Goal: Download file/media

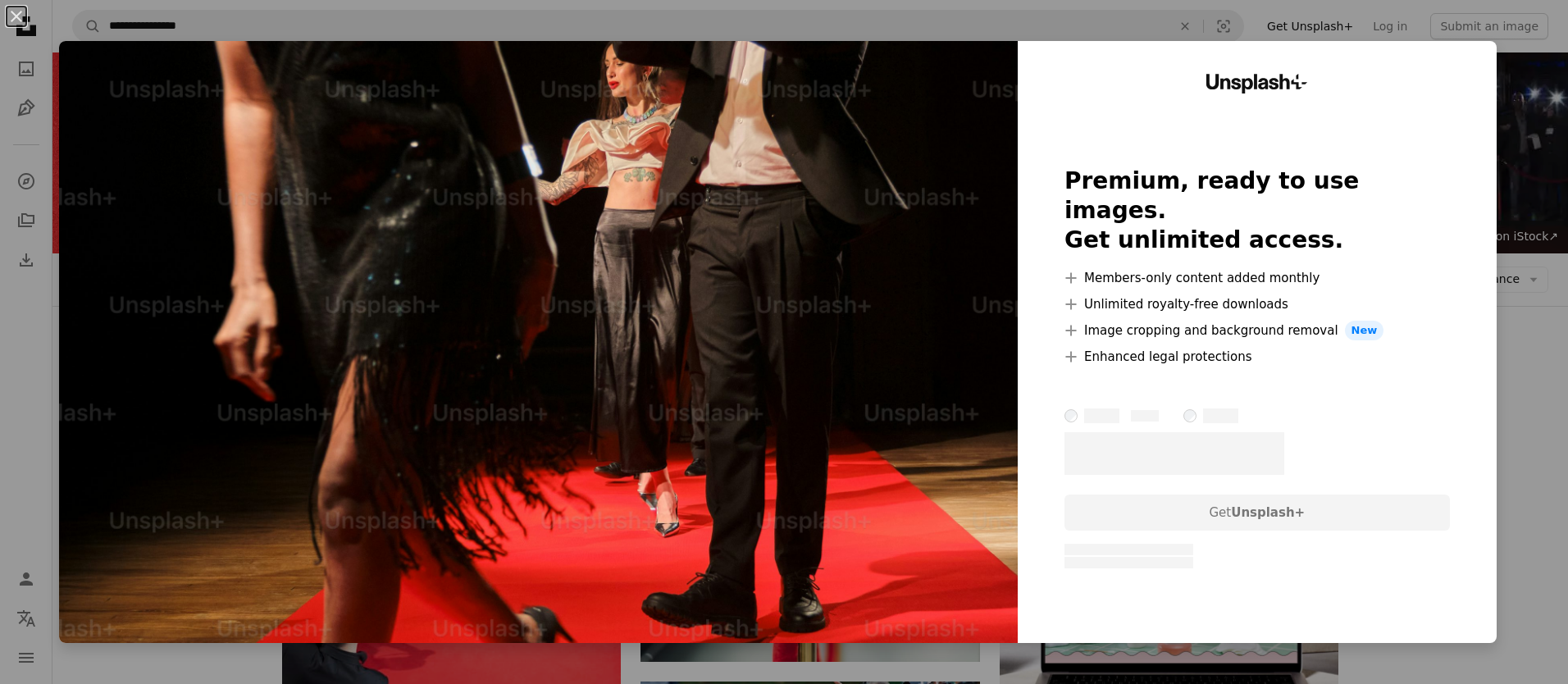
scroll to position [10048, 0]
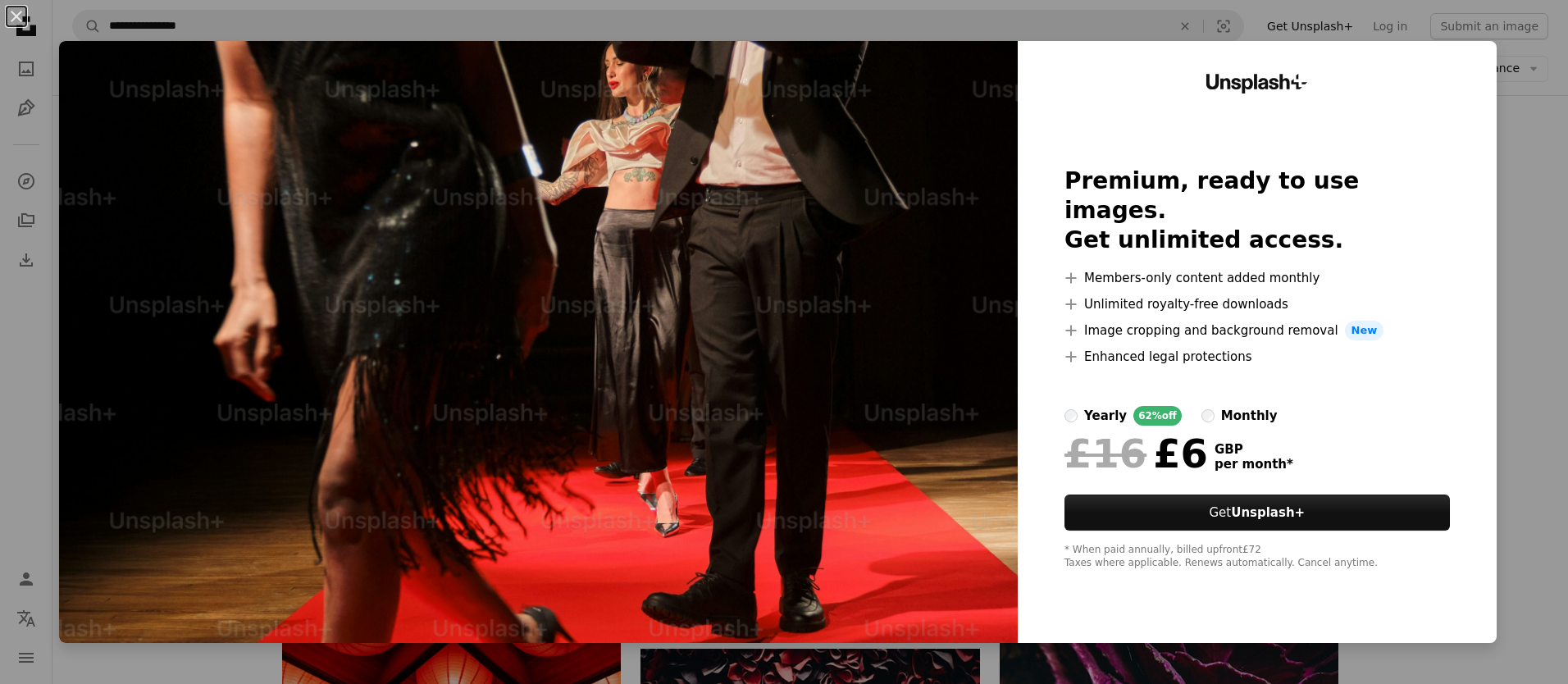
click at [1549, 96] on div "An X shape Unsplash+ Premium, ready to use images. Get unlimited access. A plus…" at bounding box center [784, 342] width 1568 height 684
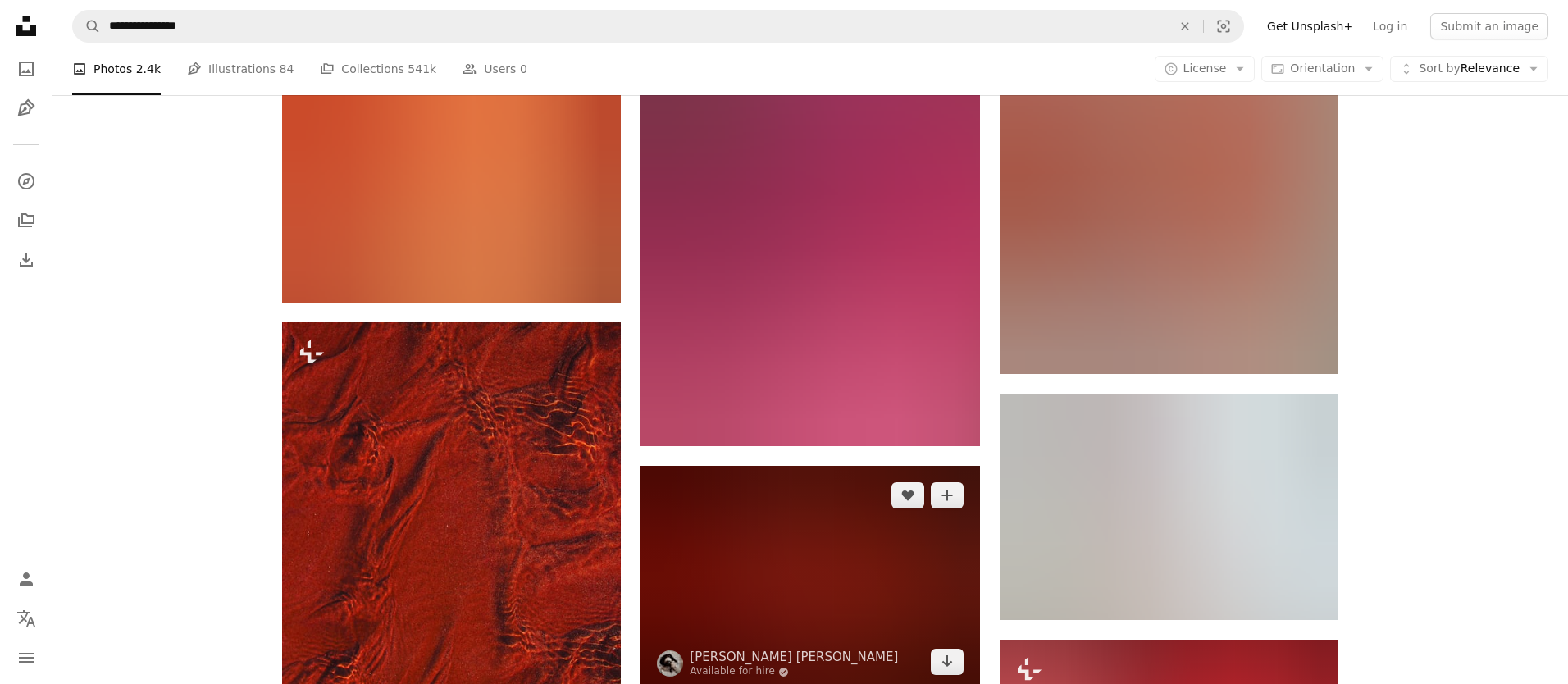
scroll to position [27979, 0]
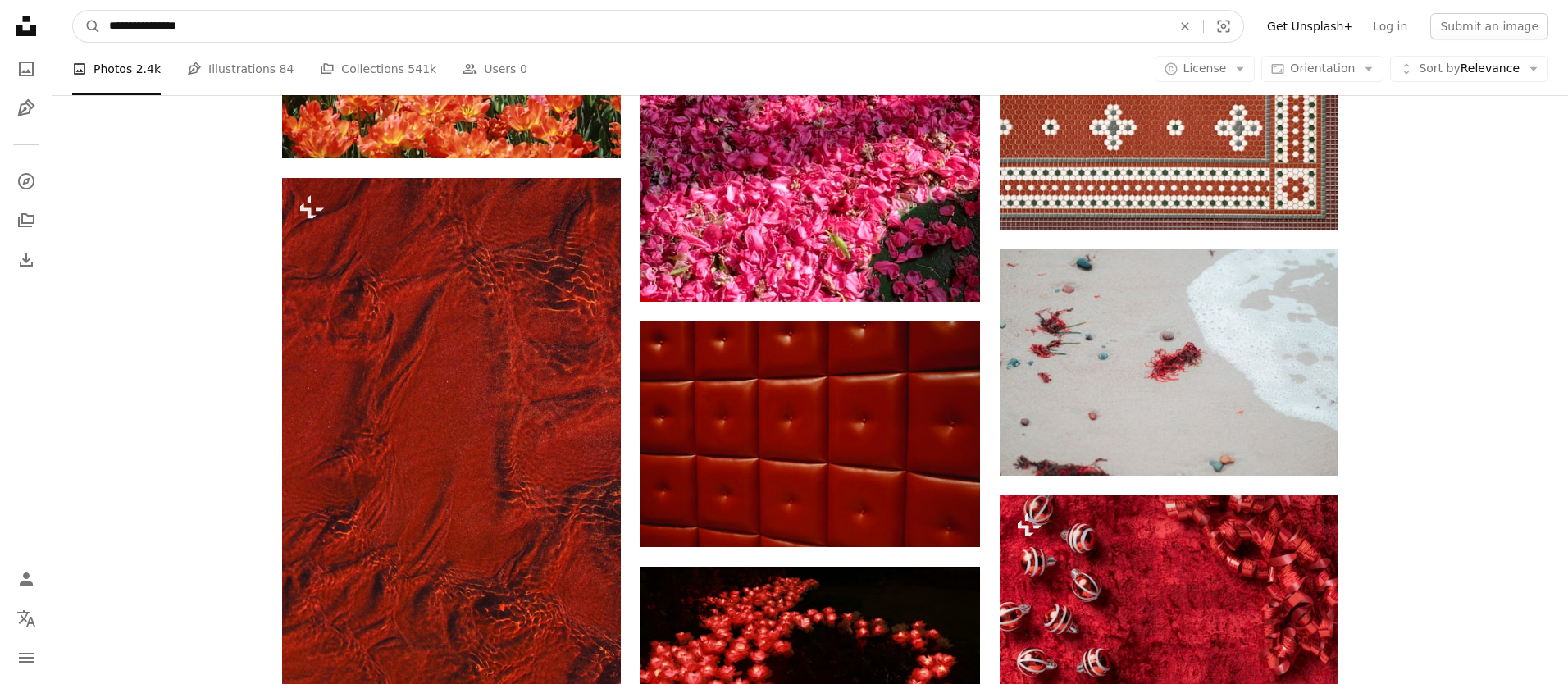
click at [281, 19] on input "**********" at bounding box center [634, 26] width 1066 height 32
type input "*******"
click button "A magnifying glass" at bounding box center [87, 26] width 28 height 32
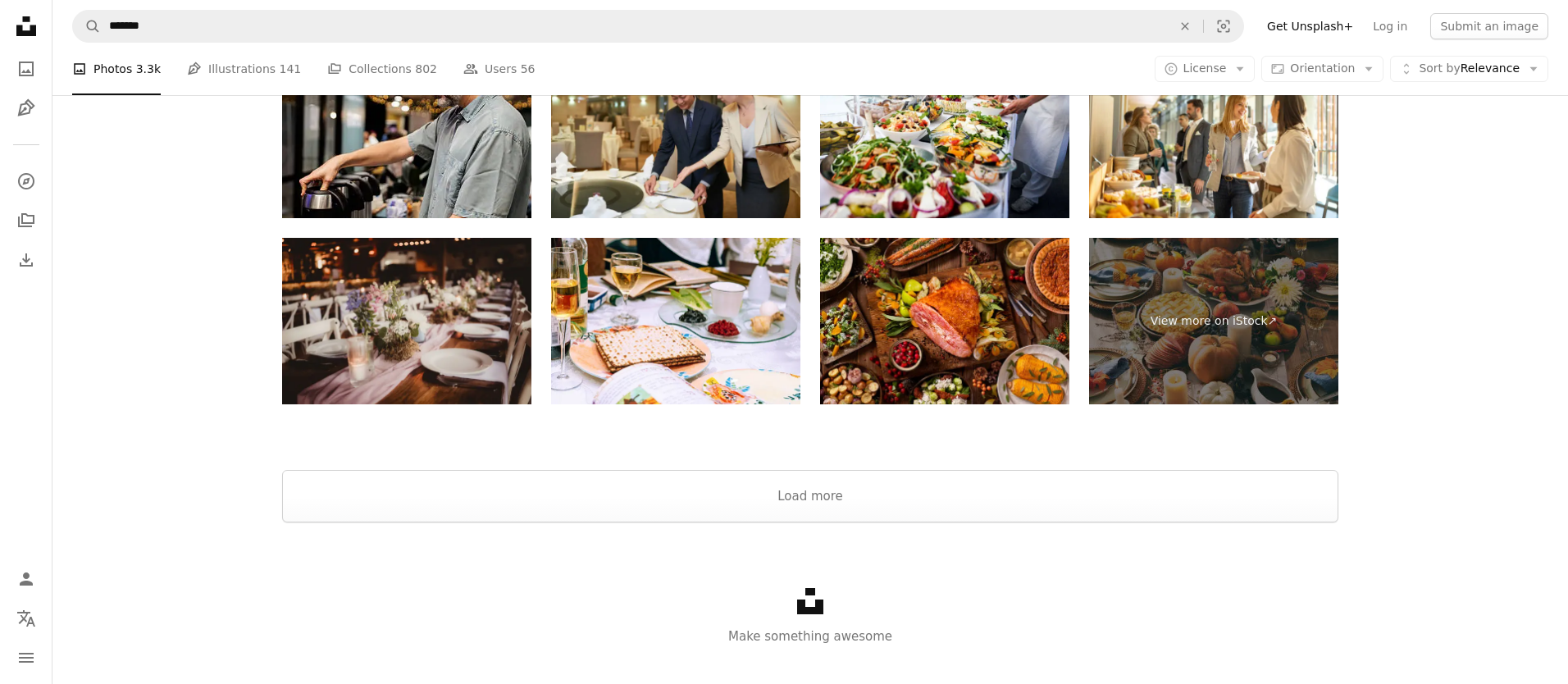
scroll to position [3170, 0]
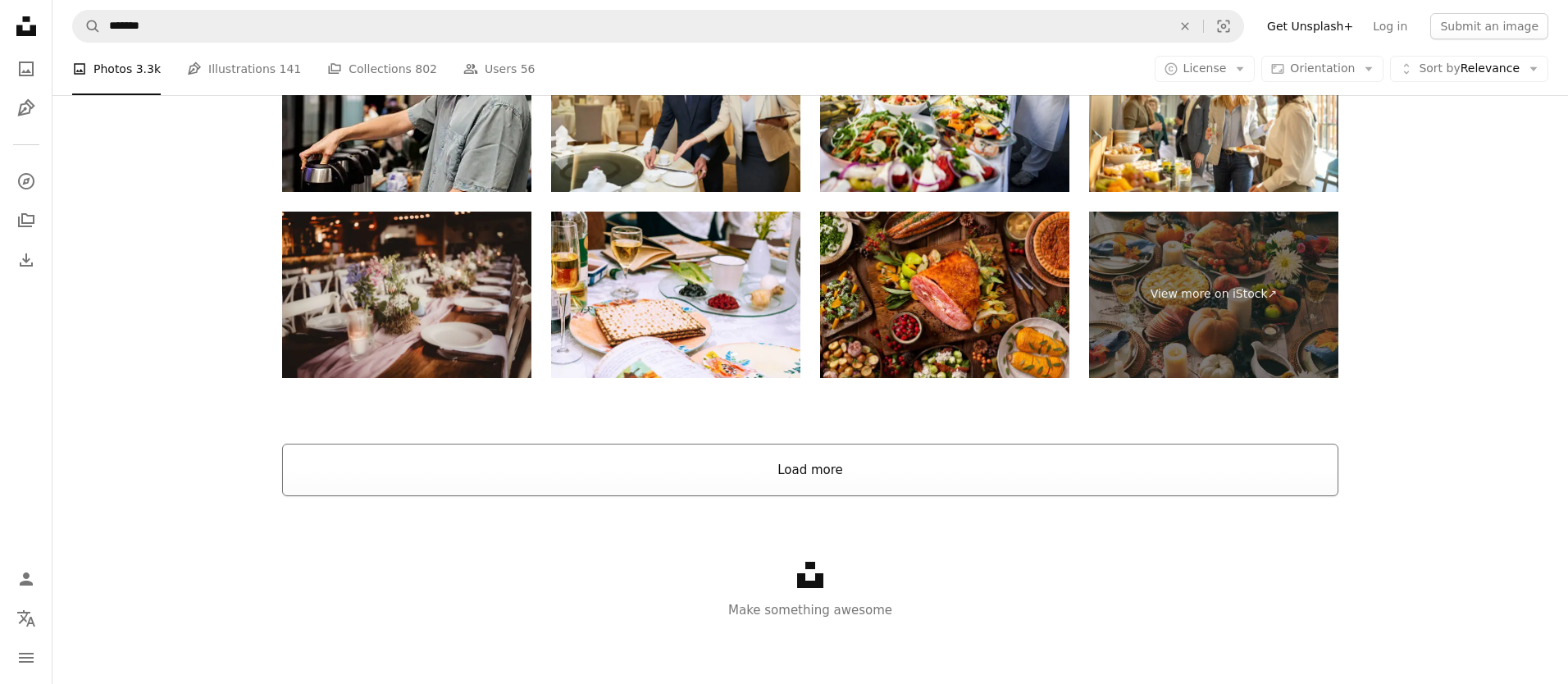
click at [598, 482] on button "Load more" at bounding box center [810, 470] width 1057 height 53
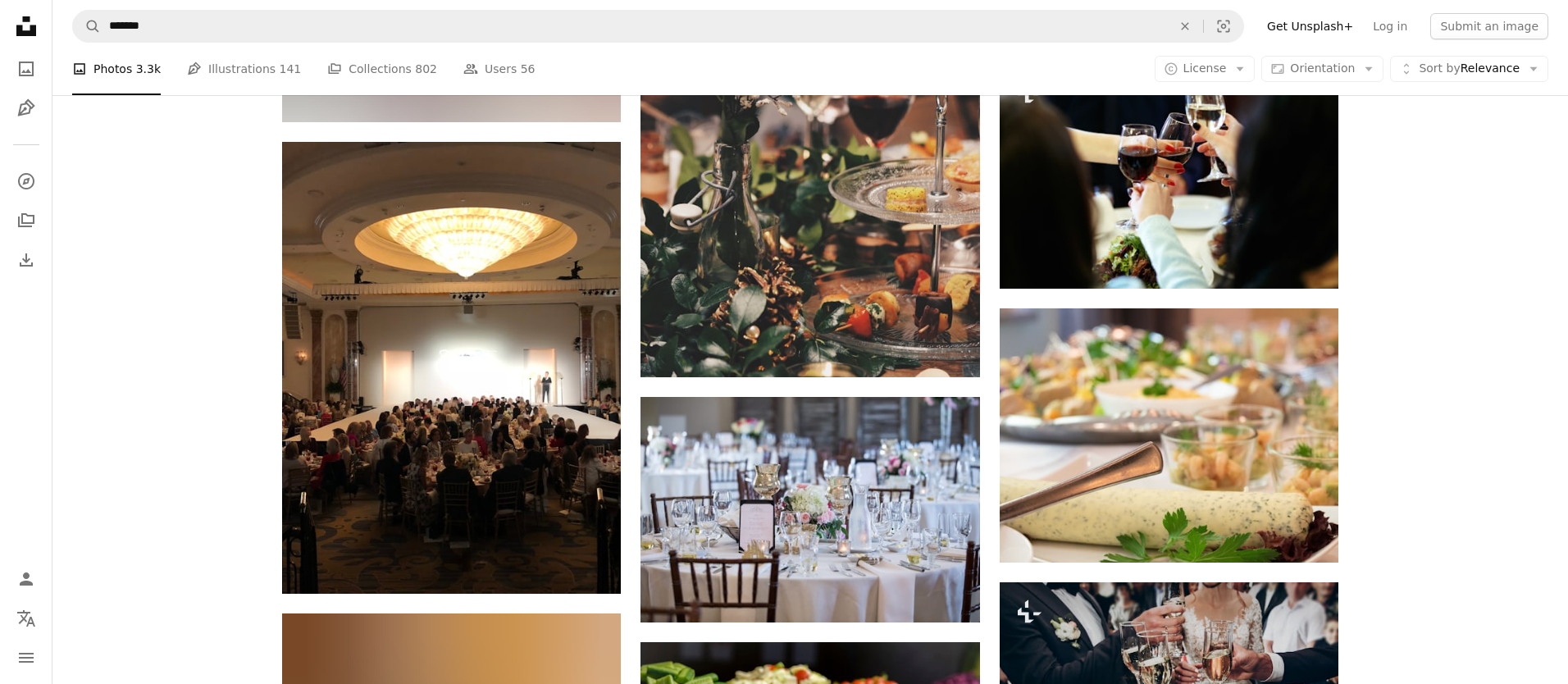
scroll to position [4872, 0]
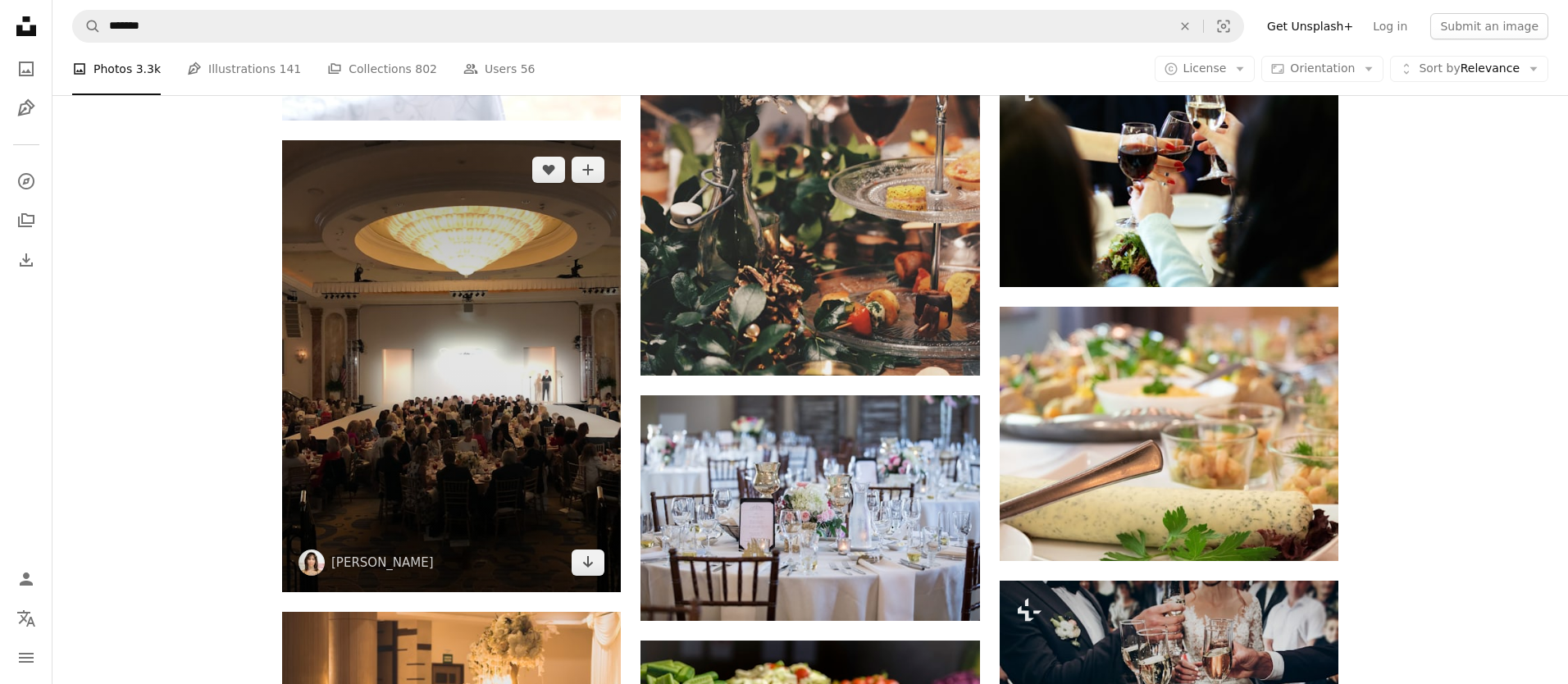
click at [373, 414] on img at bounding box center [451, 366] width 339 height 452
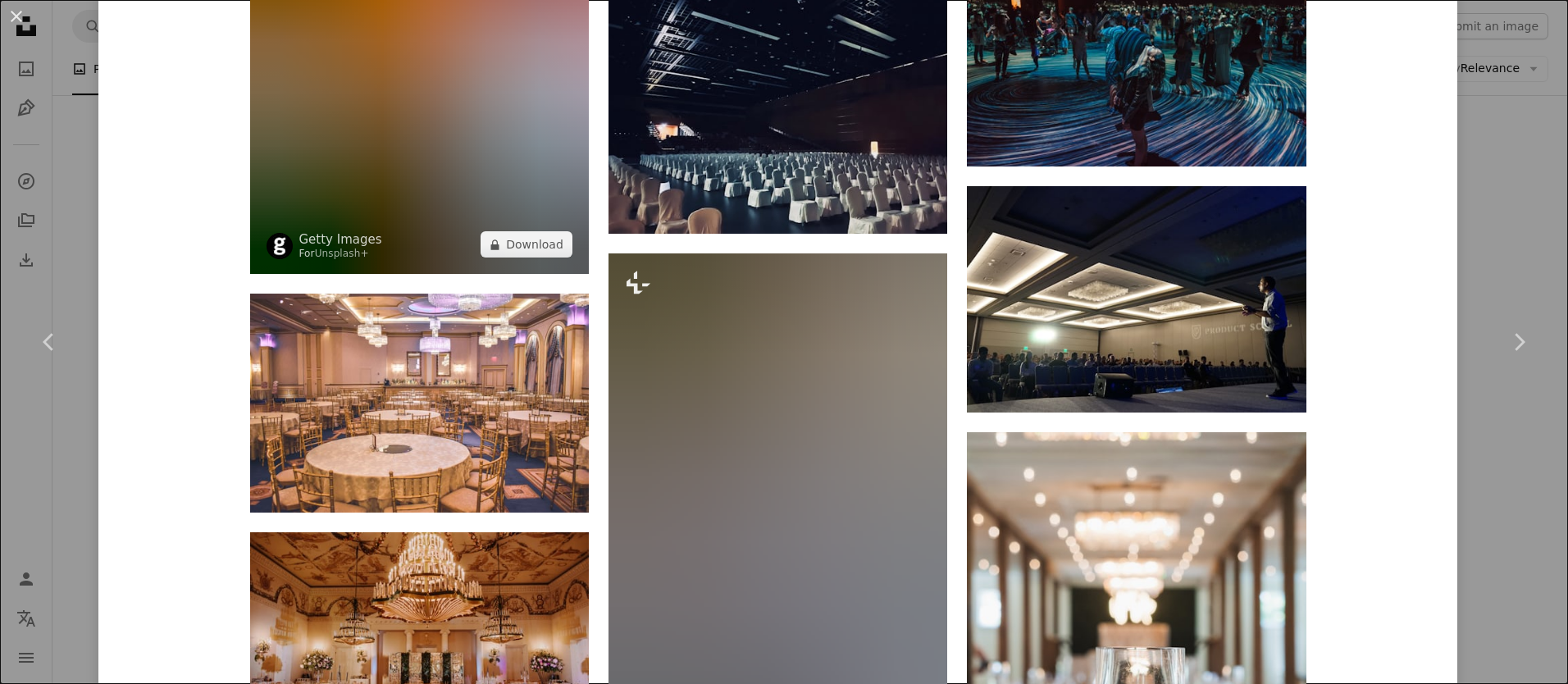
scroll to position [5386, 0]
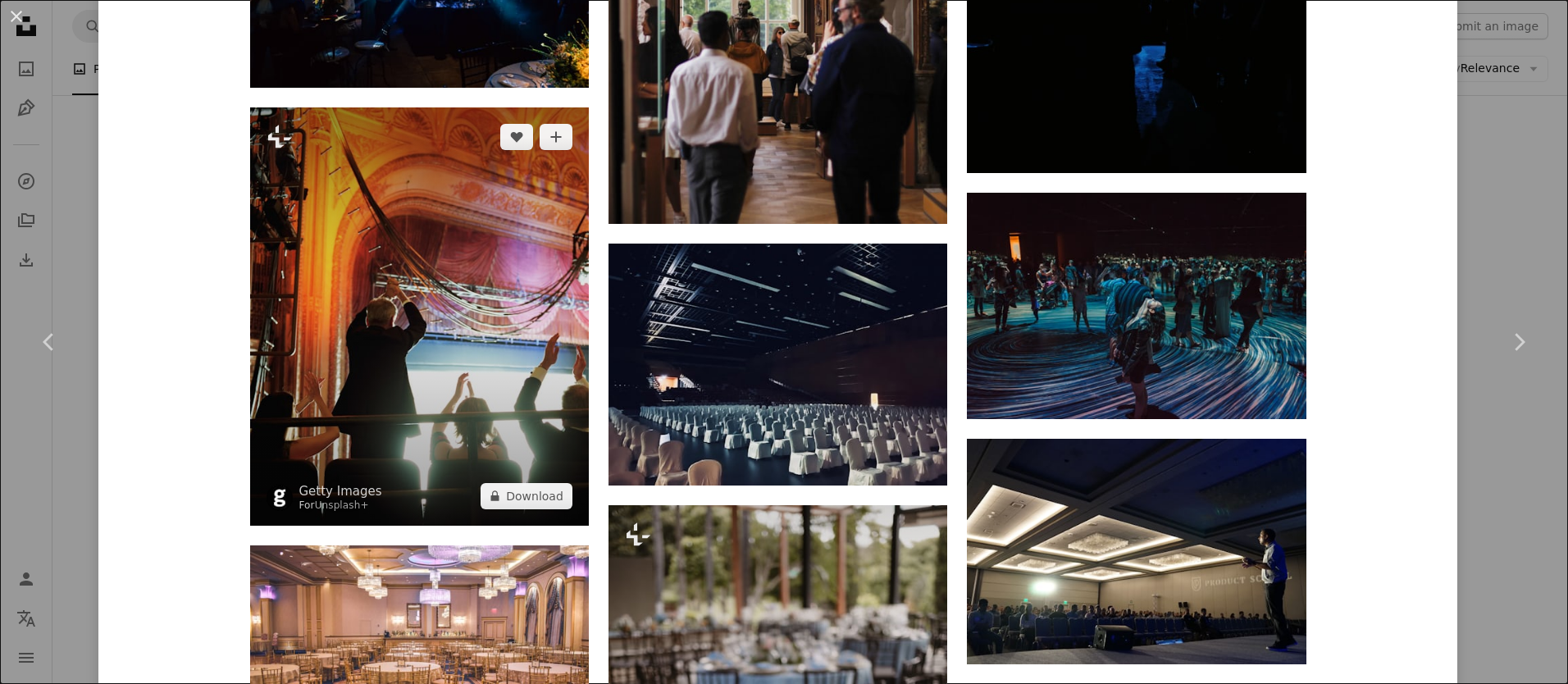
click at [421, 301] on img at bounding box center [419, 316] width 339 height 419
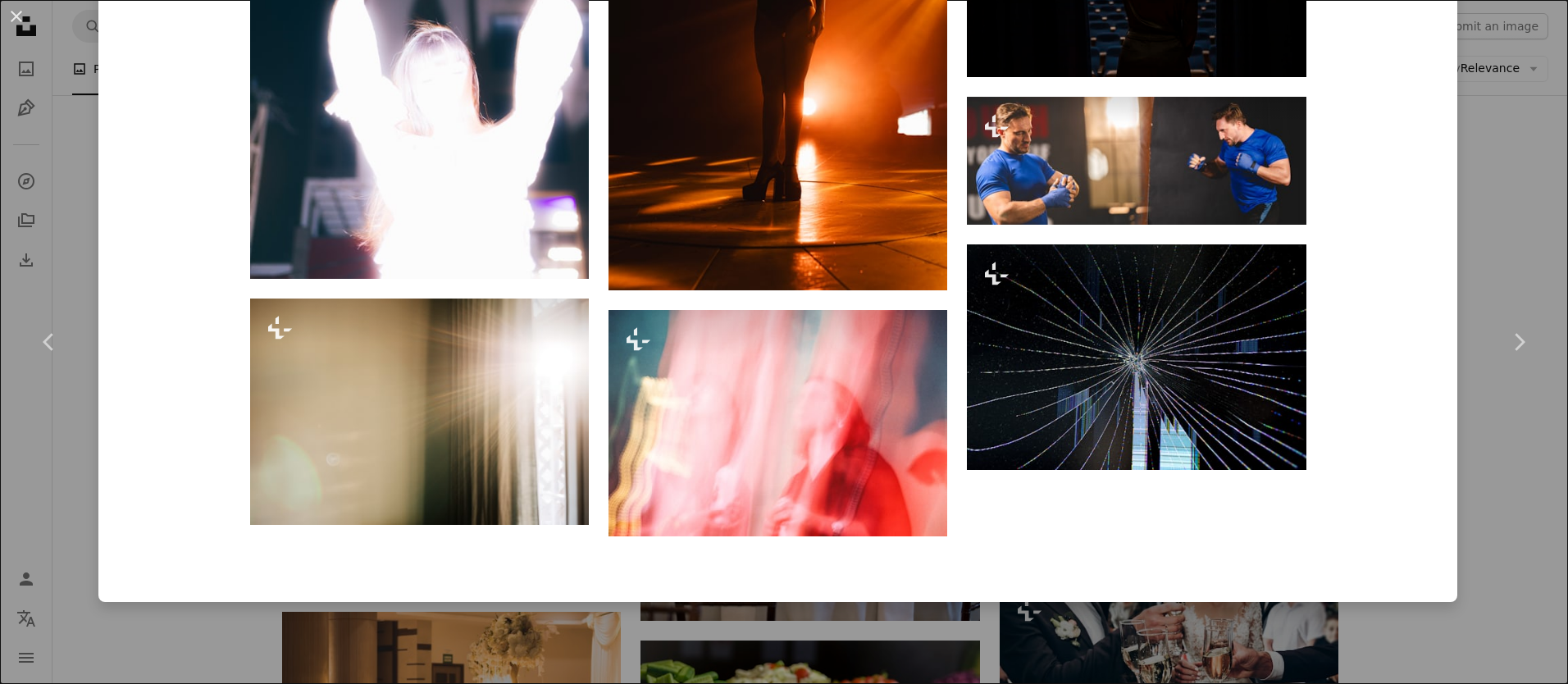
scroll to position [4112, 0]
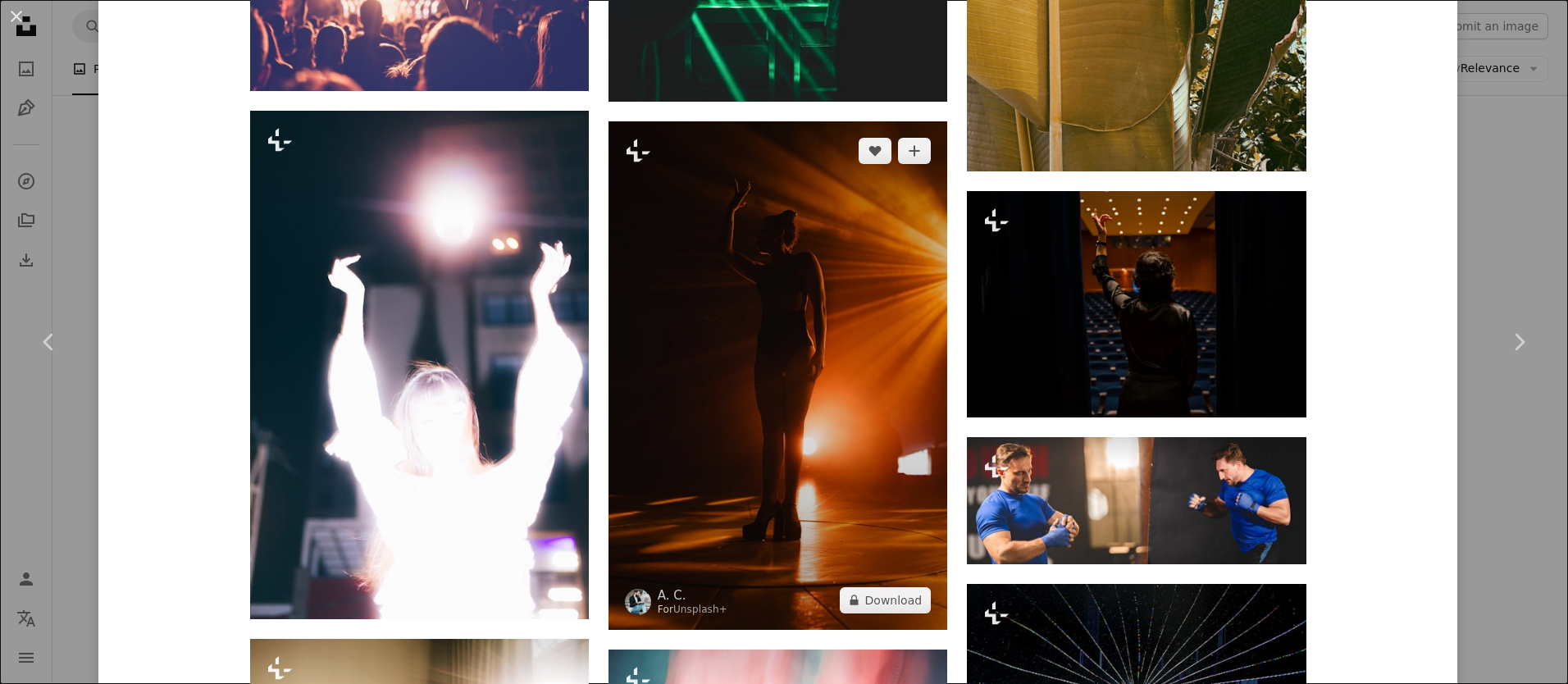
click at [715, 265] on img at bounding box center [778, 376] width 339 height 509
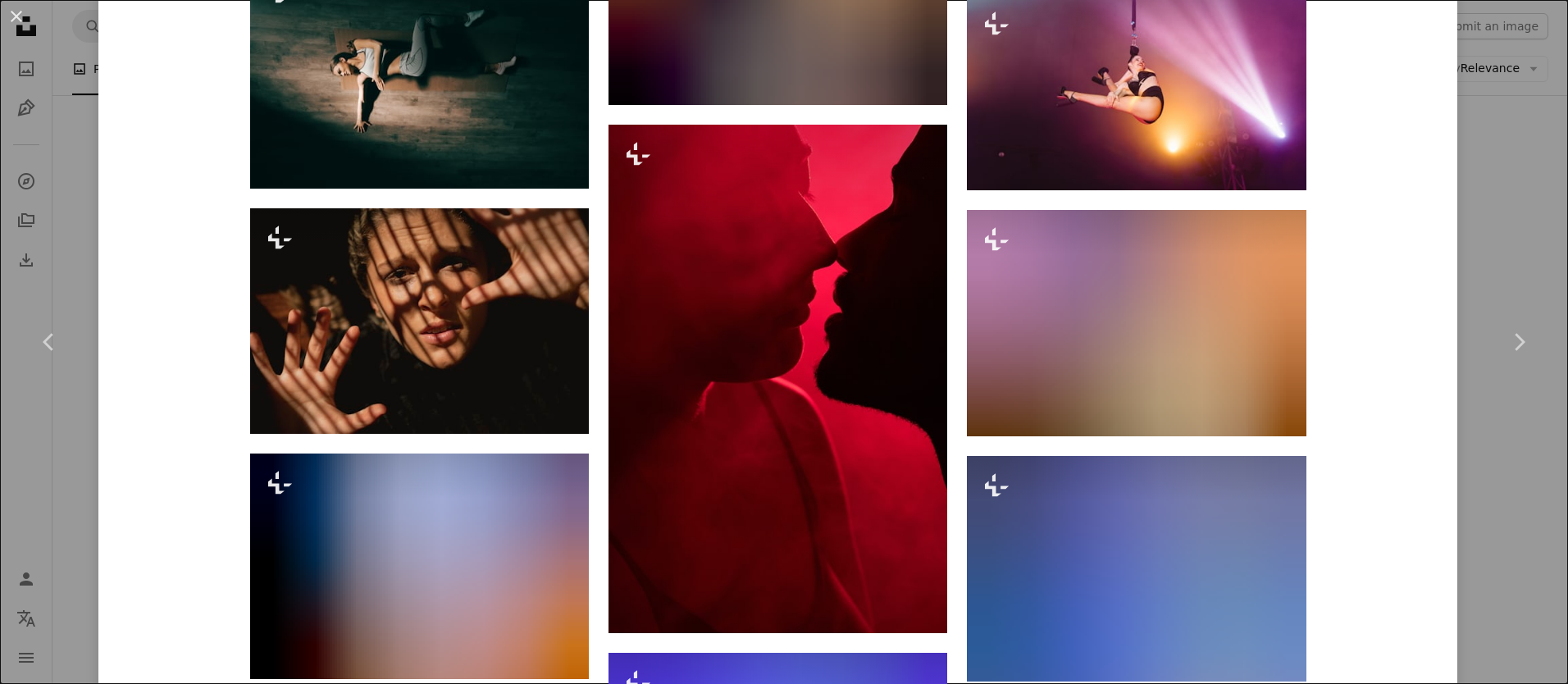
scroll to position [7751, 0]
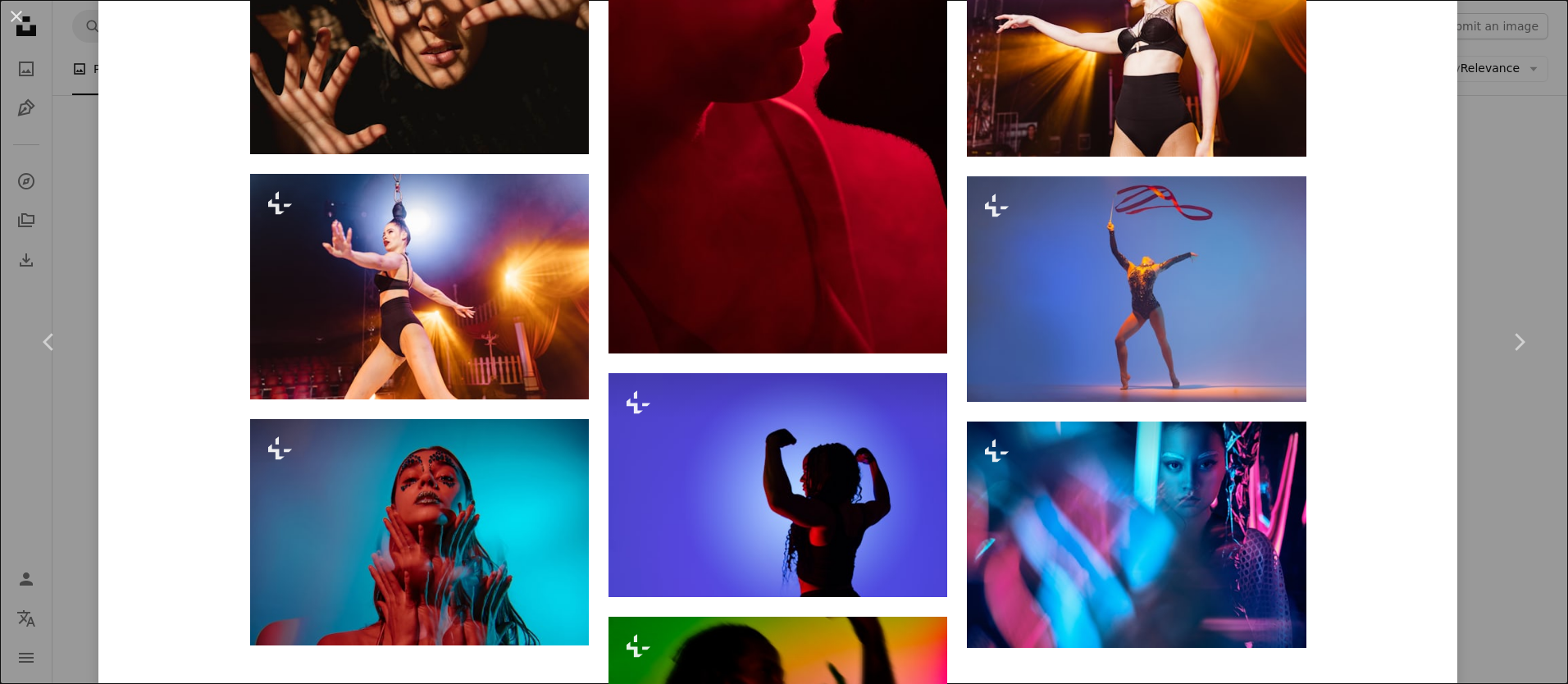
click at [43, 127] on div "An X shape Chevron left Chevron right A. C. For Unsplash+ A heart A plus sign E…" at bounding box center [784, 342] width 1568 height 684
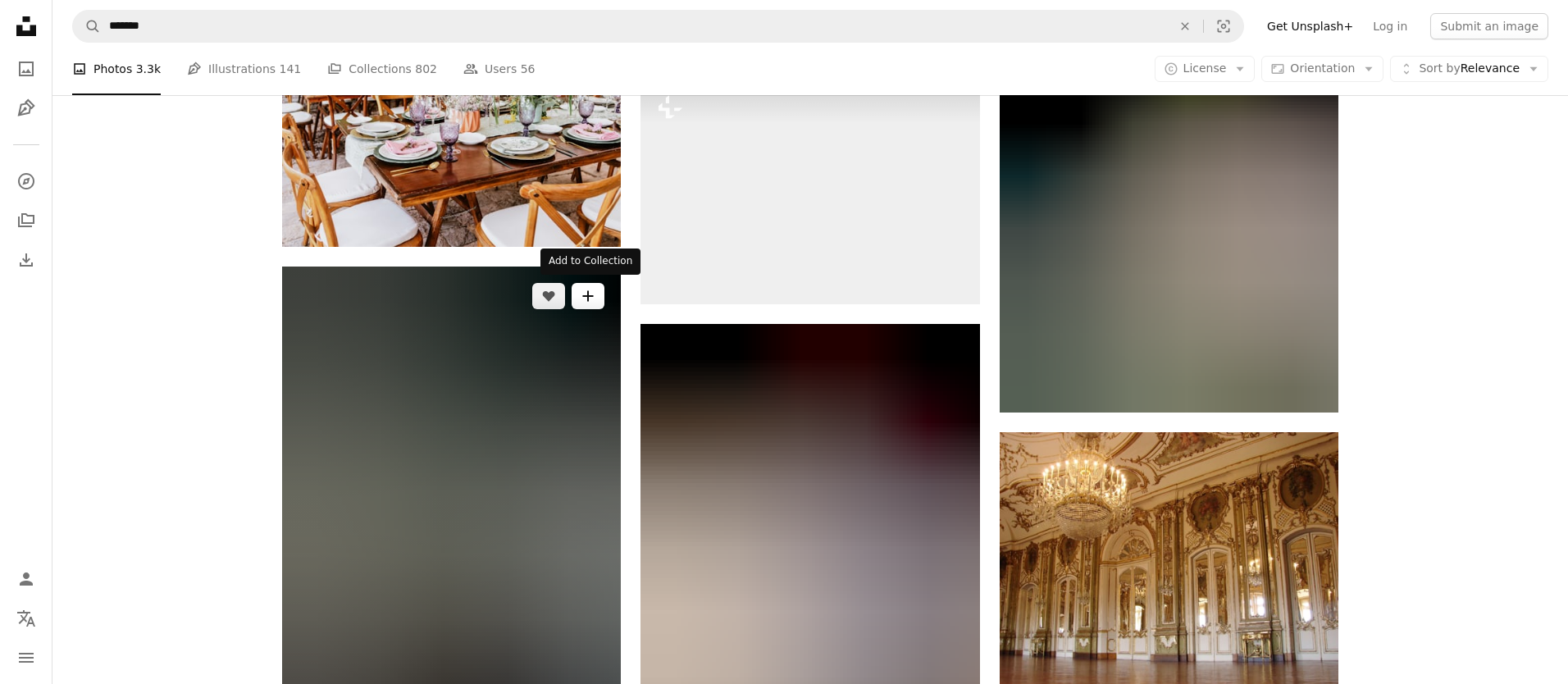
scroll to position [5931, 0]
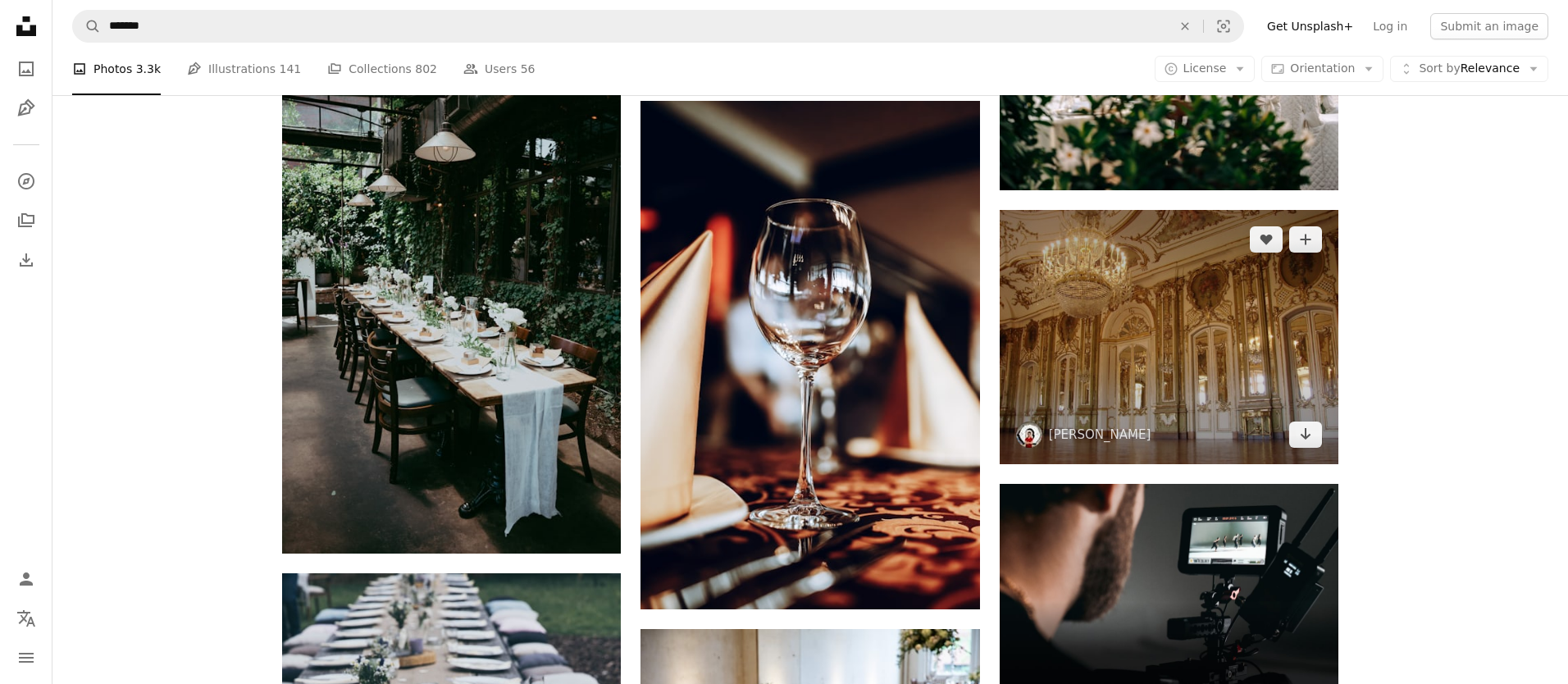
click at [1159, 324] on img at bounding box center [1169, 337] width 339 height 254
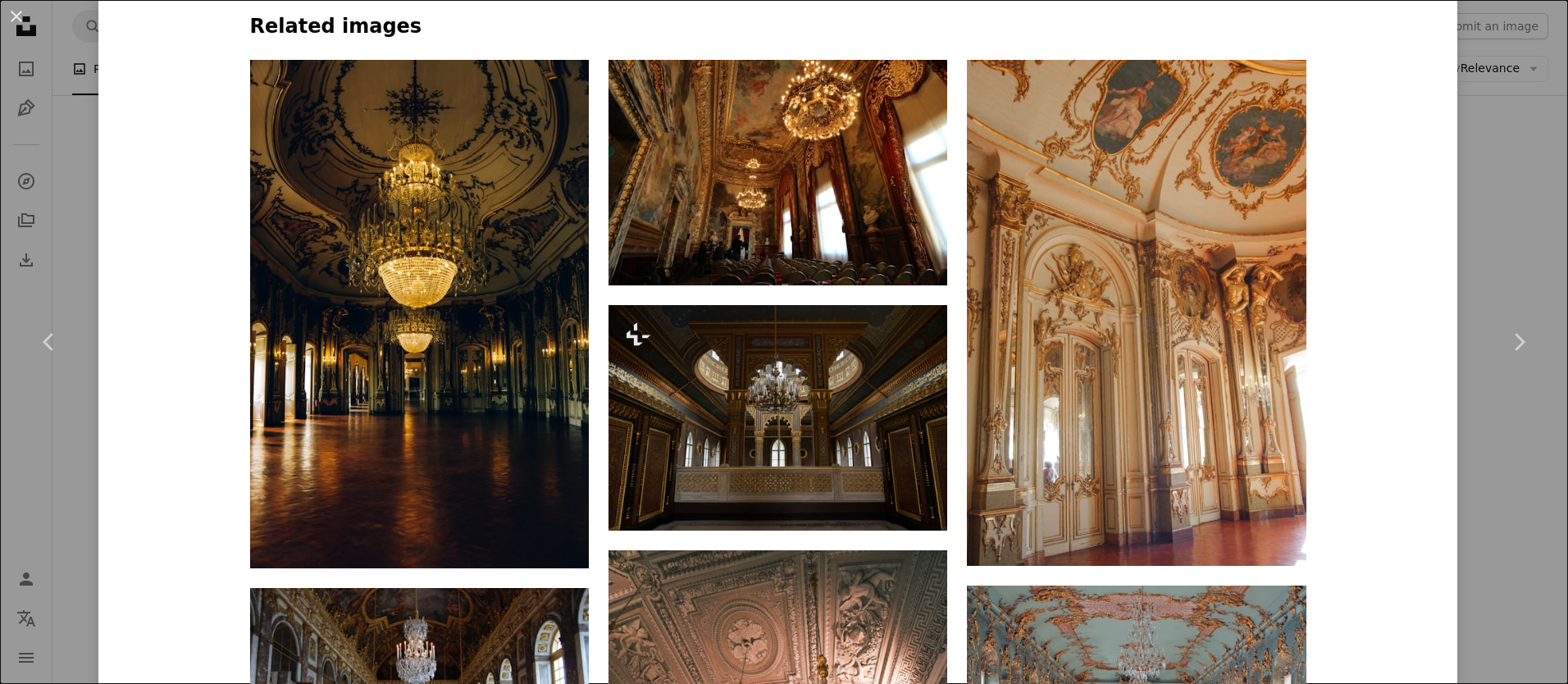
scroll to position [1155, 0]
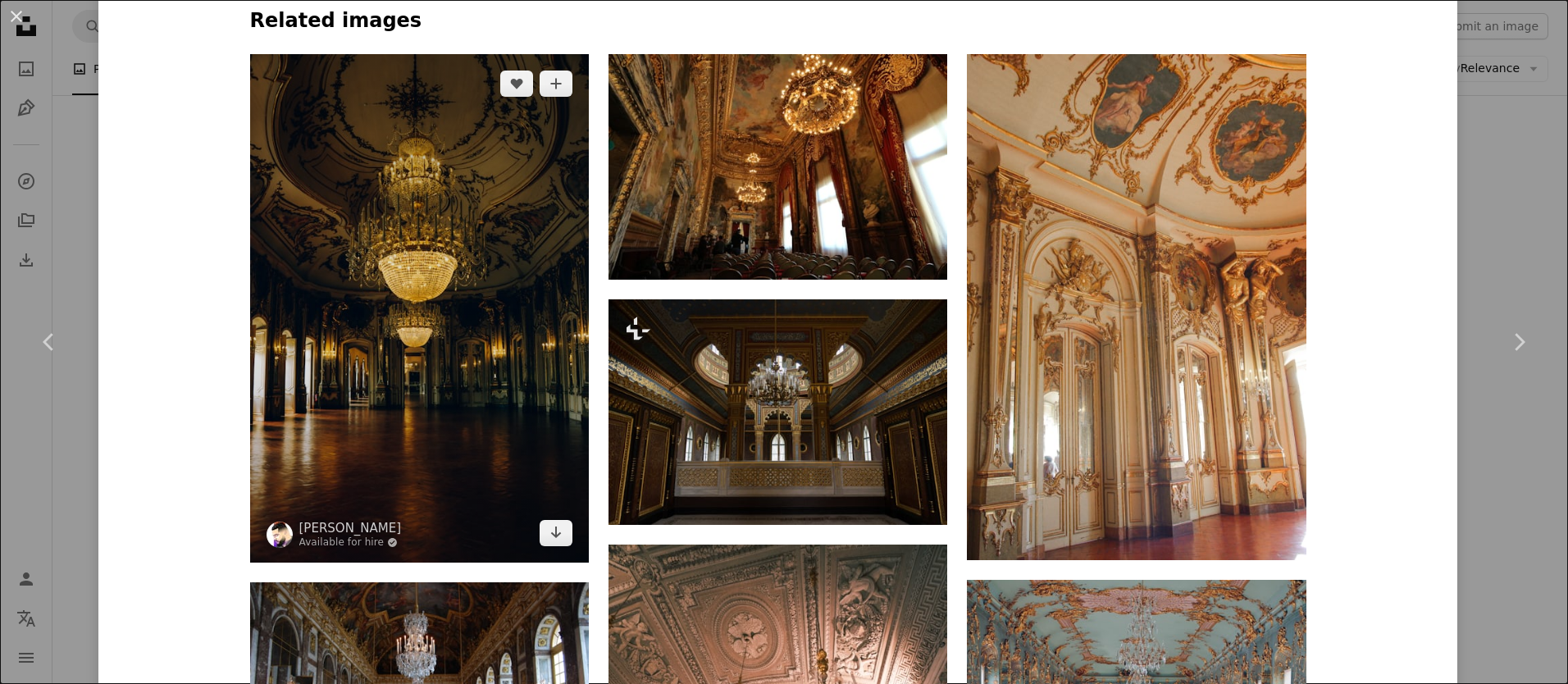
click at [482, 308] on img at bounding box center [419, 308] width 339 height 509
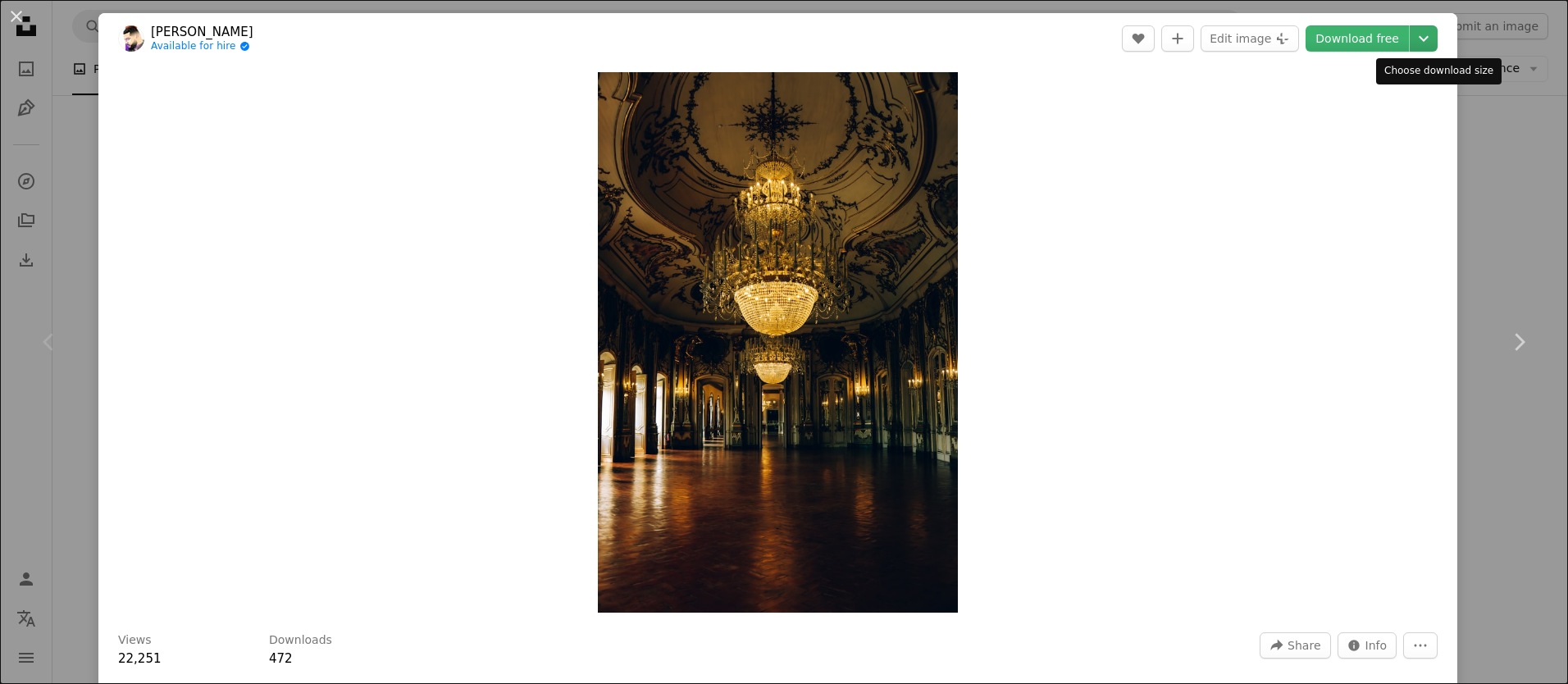
click at [1437, 33] on icon "Chevron down" at bounding box center [1423, 38] width 26 height 19
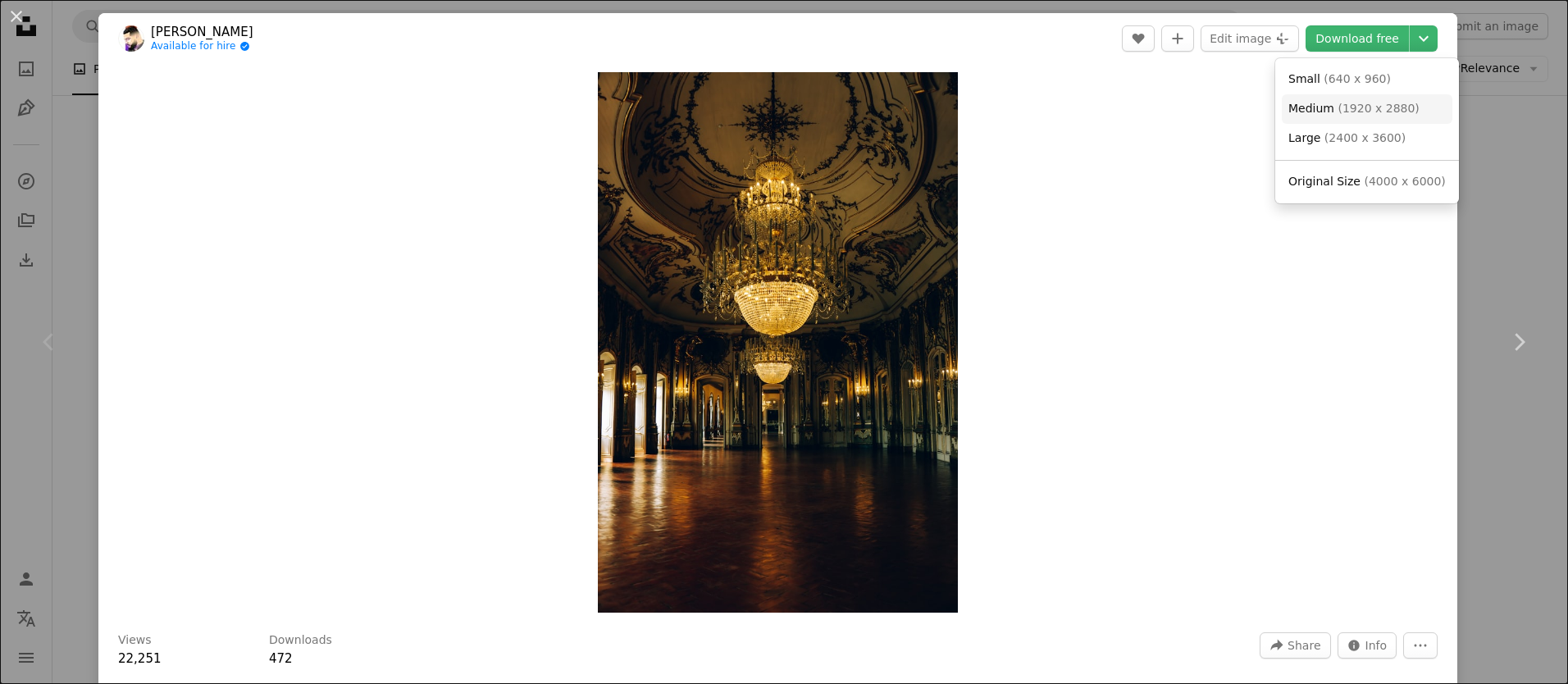
click at [1375, 115] on span "( 1920 x 2880 )" at bounding box center [1379, 109] width 82 height 13
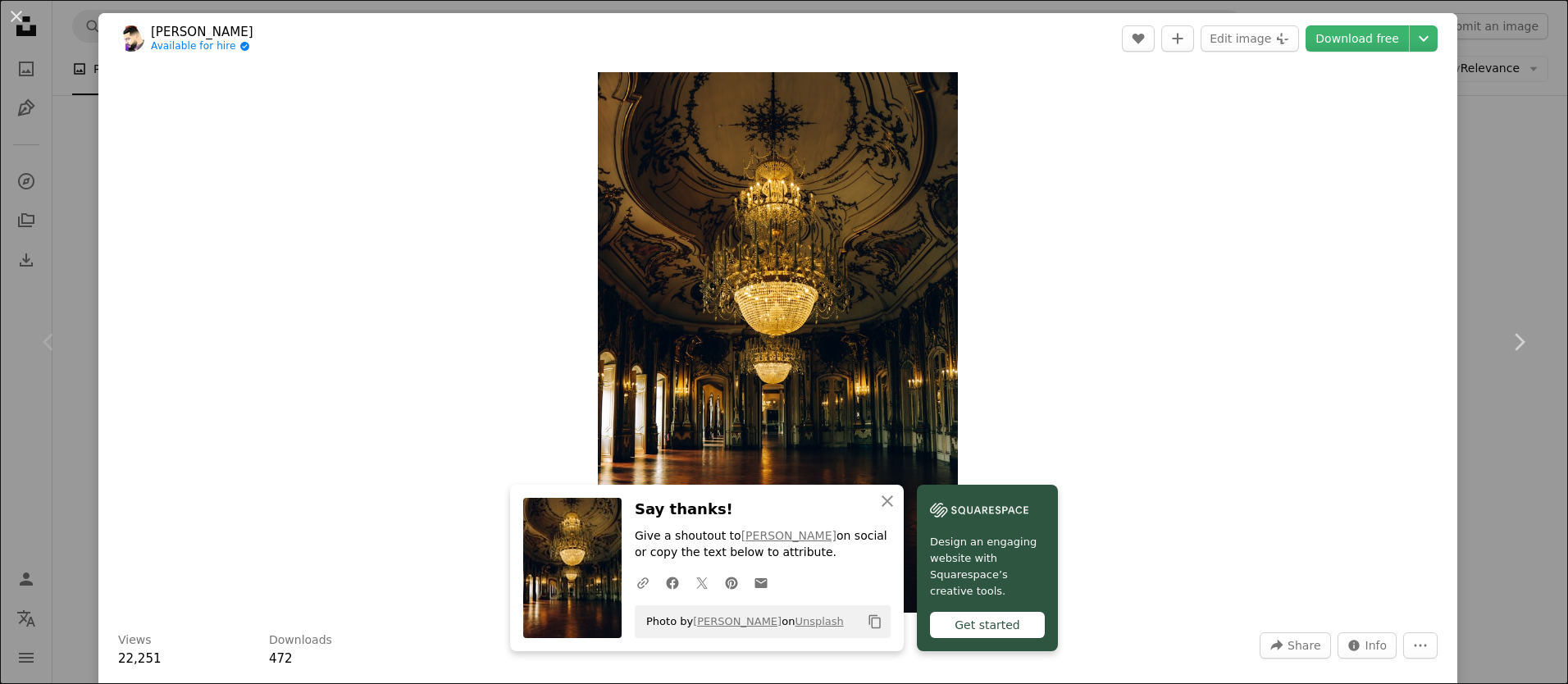
click at [1511, 157] on div "An X shape Chevron left Chevron right An X shape Close Say thanks! Give a shout…" at bounding box center [784, 342] width 1568 height 684
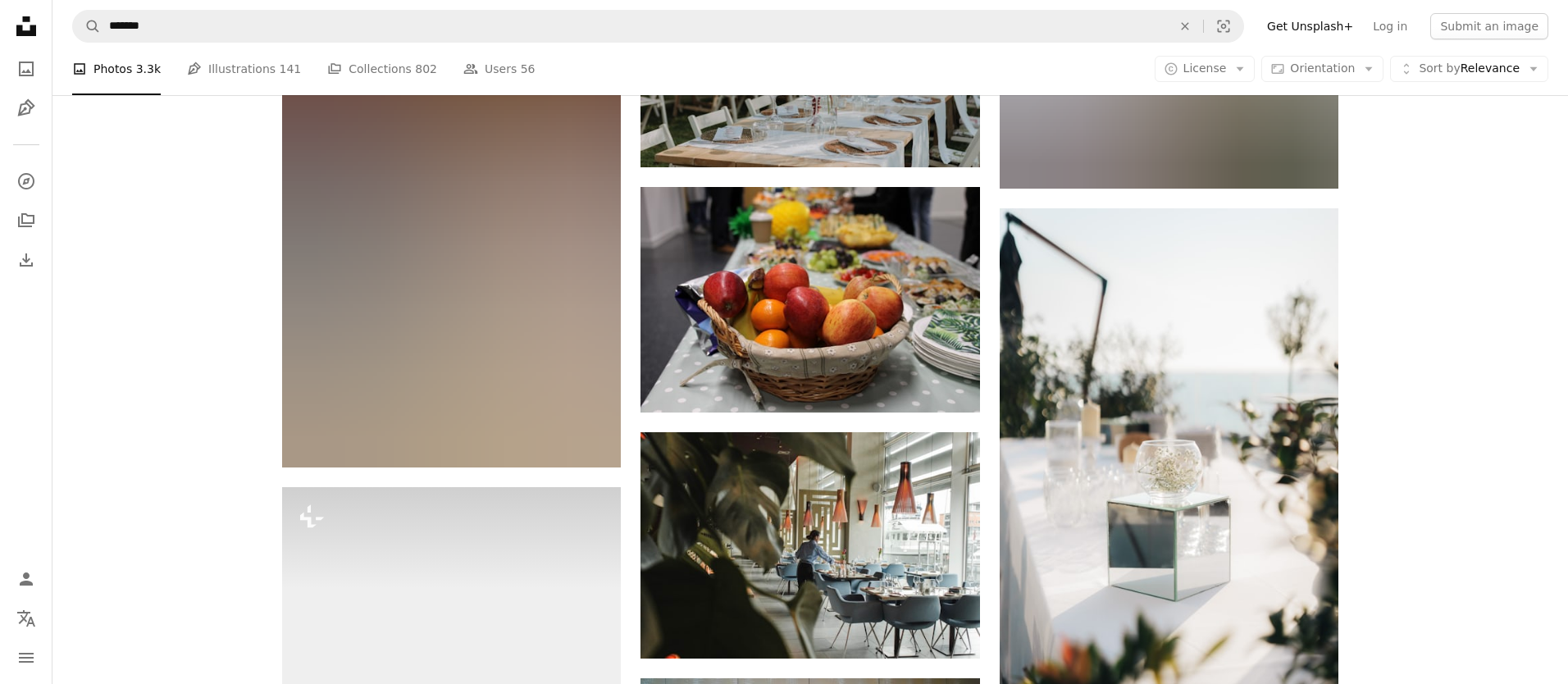
scroll to position [7606, 0]
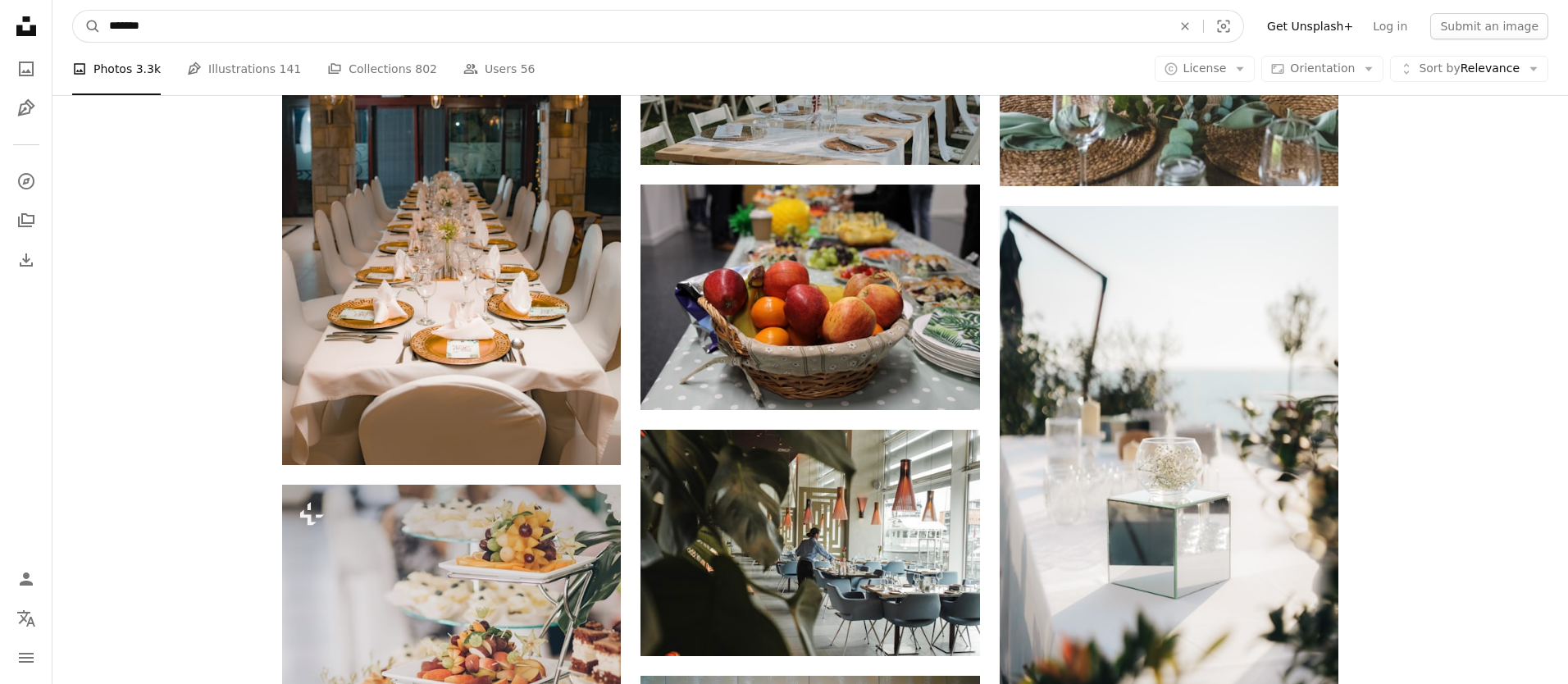
click at [219, 20] on input "*******" at bounding box center [634, 26] width 1066 height 32
type input "**********"
click button "A magnifying glass" at bounding box center [87, 26] width 28 height 32
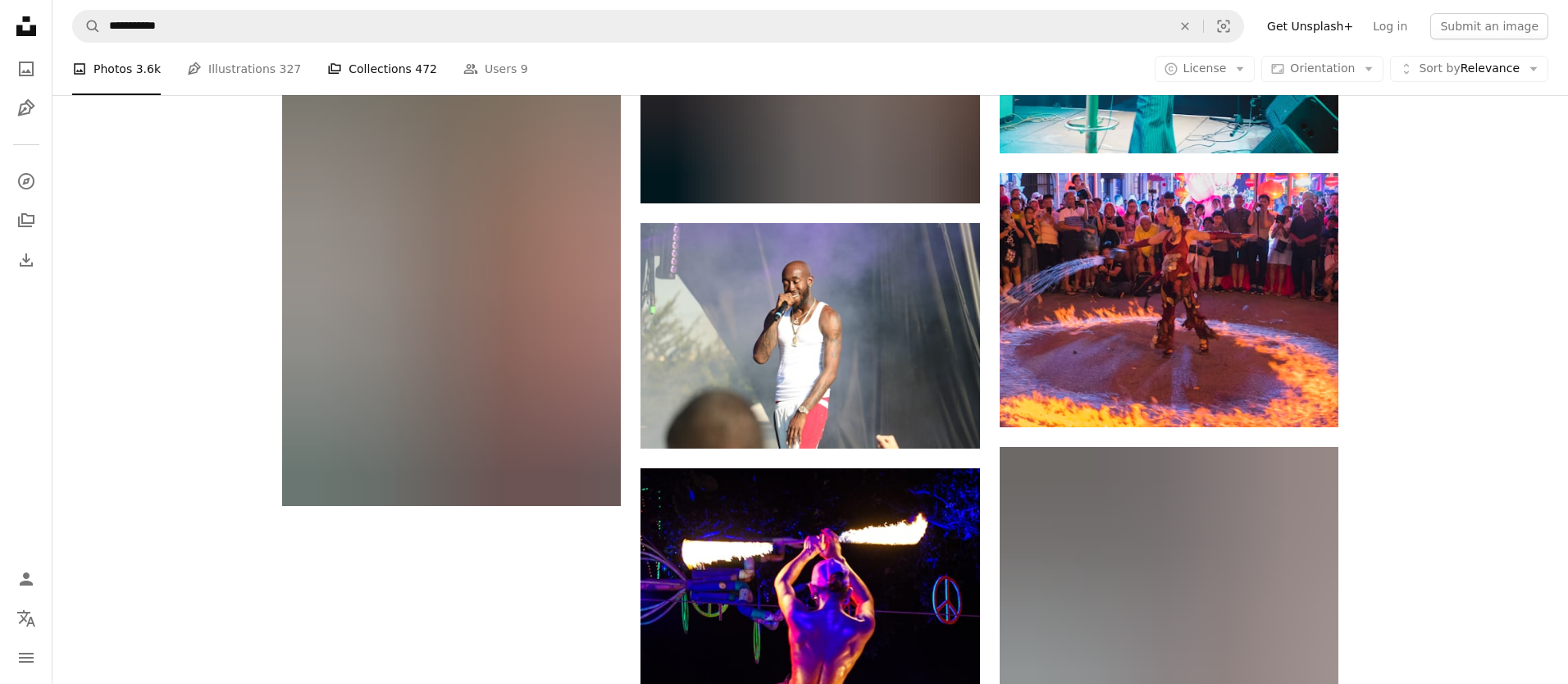
scroll to position [2055, 0]
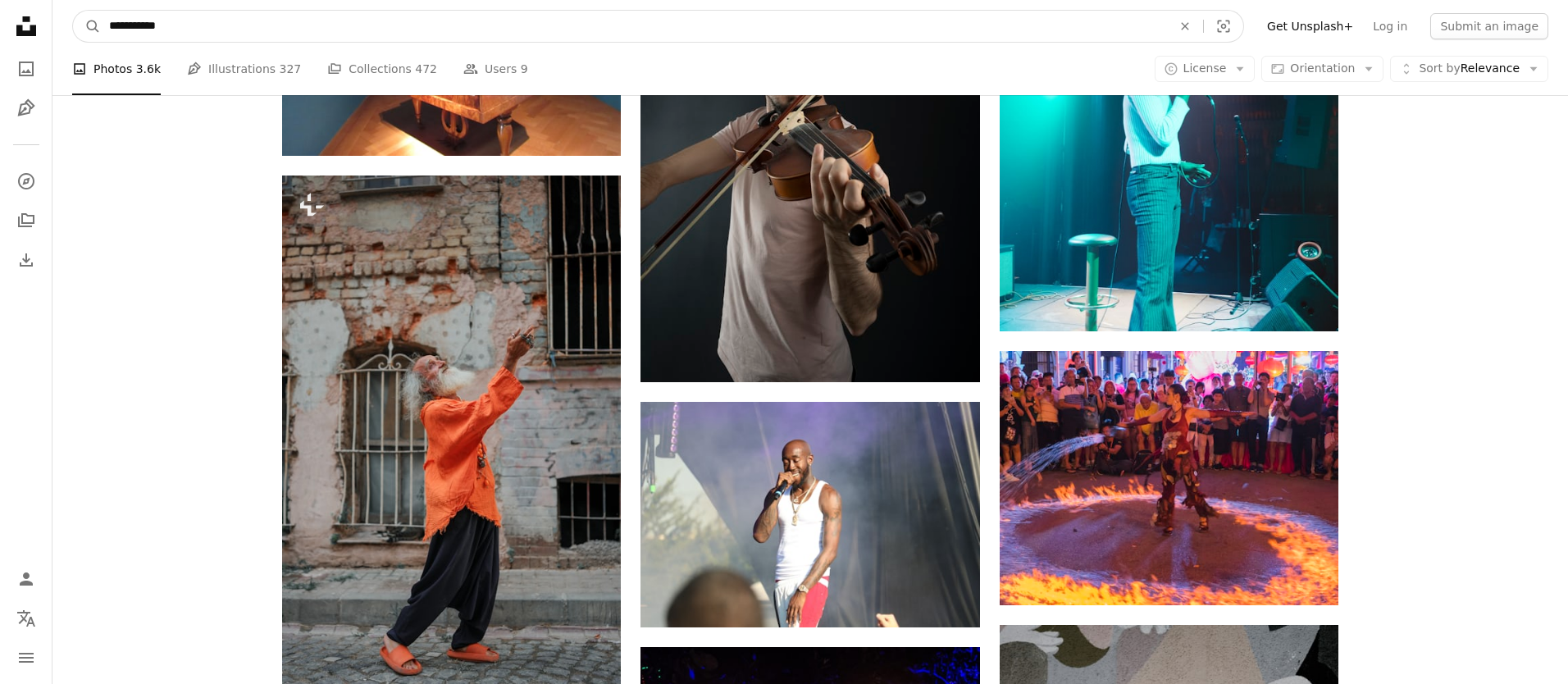
click at [251, 21] on input "**********" at bounding box center [634, 26] width 1066 height 32
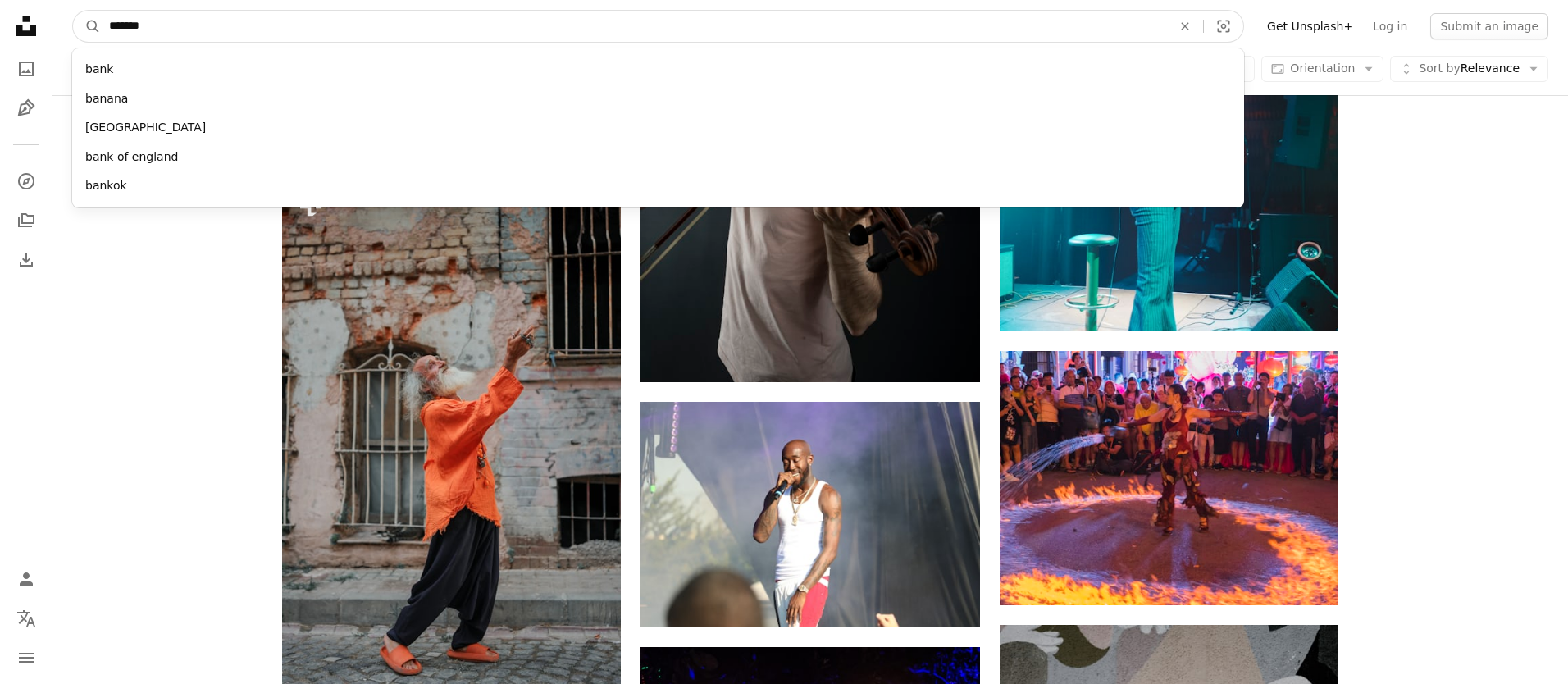
type input "*******"
click at [73, 10] on button "A magnifying glass" at bounding box center [87, 26] width 28 height 32
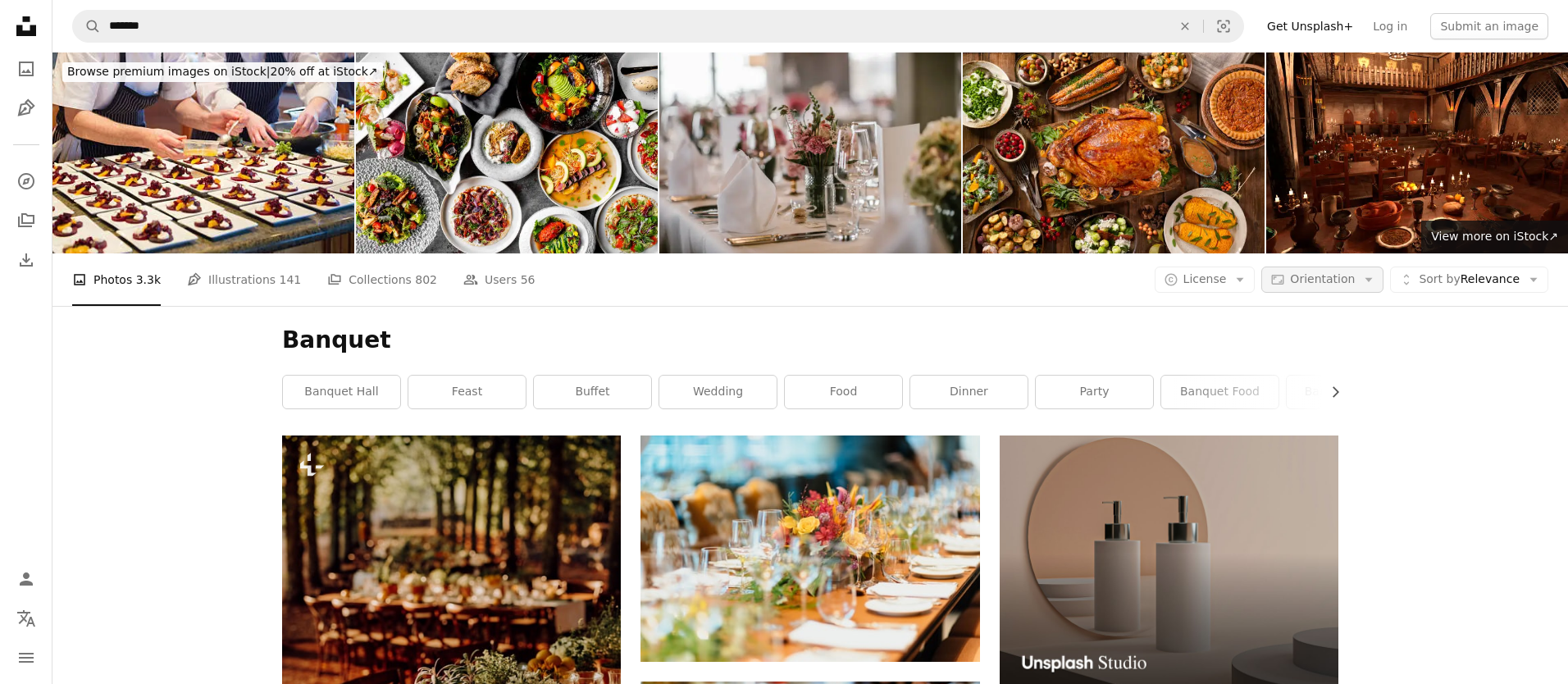
click at [1329, 273] on span "Orientation" at bounding box center [1323, 278] width 65 height 13
click at [1347, 409] on span "Portrait" at bounding box center [1354, 411] width 100 height 17
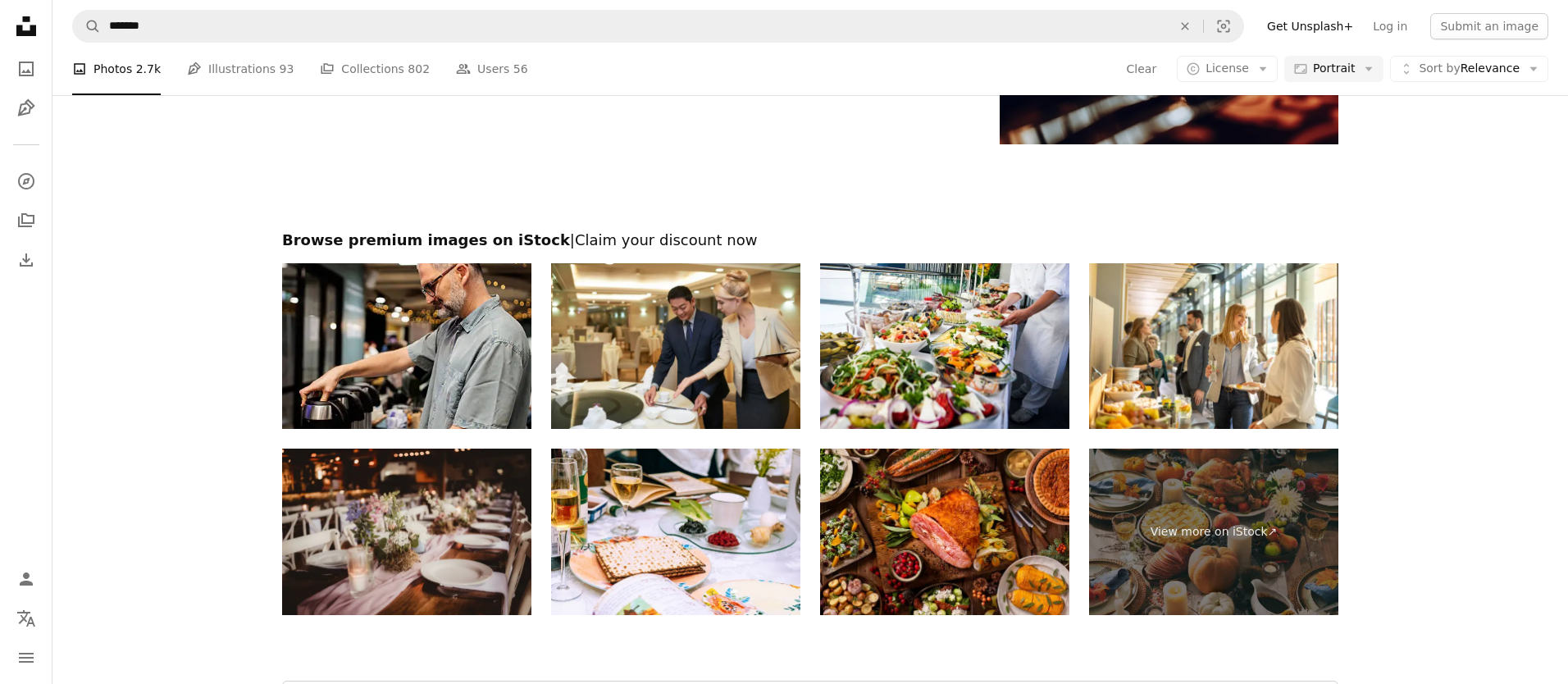
scroll to position [3899, 0]
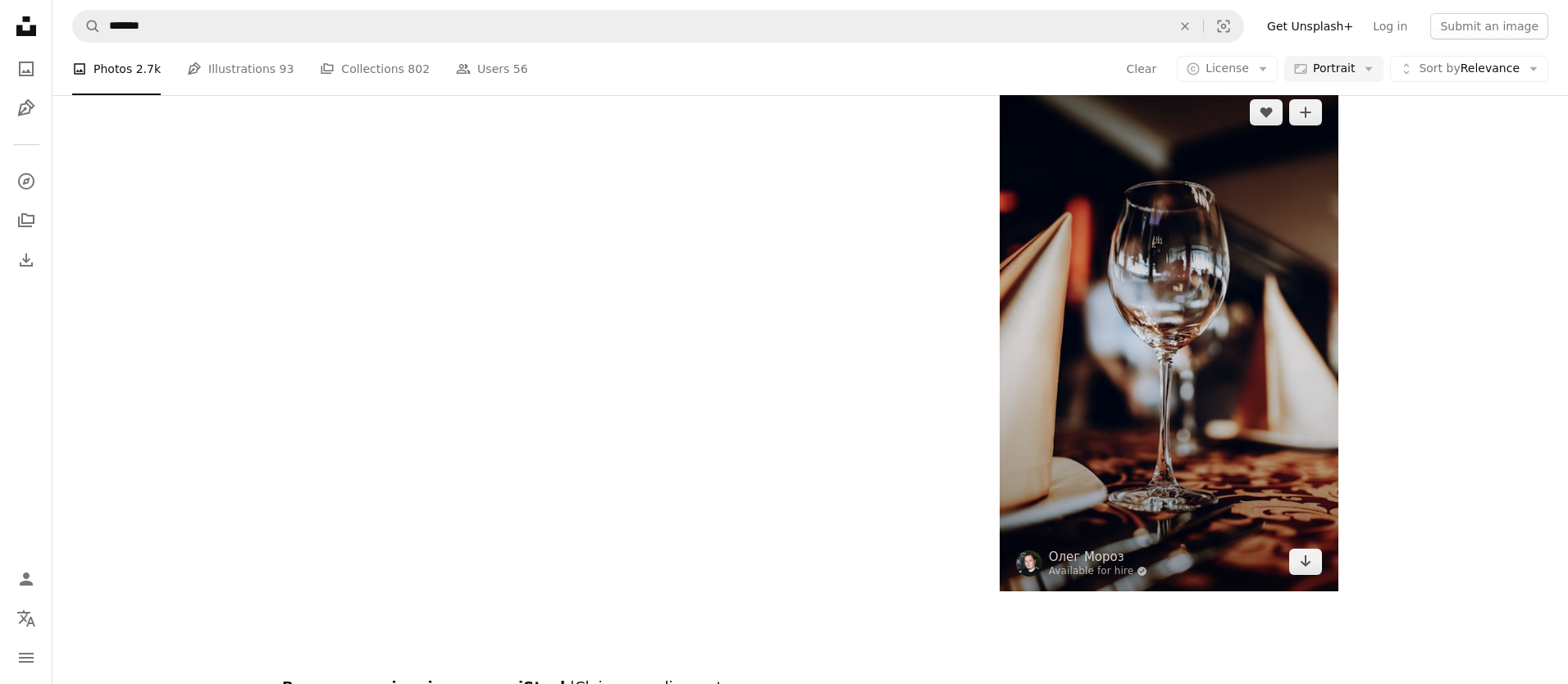
click at [1290, 205] on img at bounding box center [1169, 337] width 339 height 509
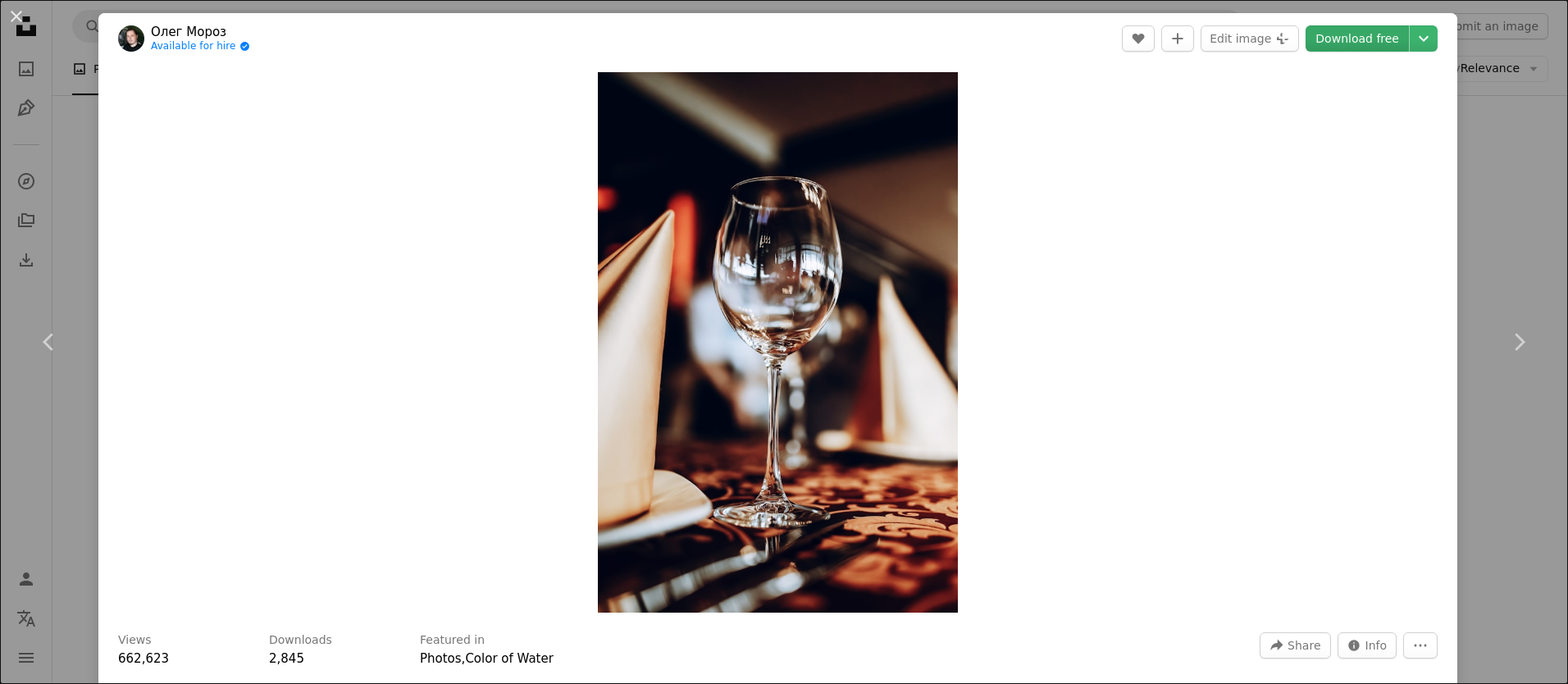
click at [1369, 46] on link "Download free" at bounding box center [1356, 38] width 103 height 26
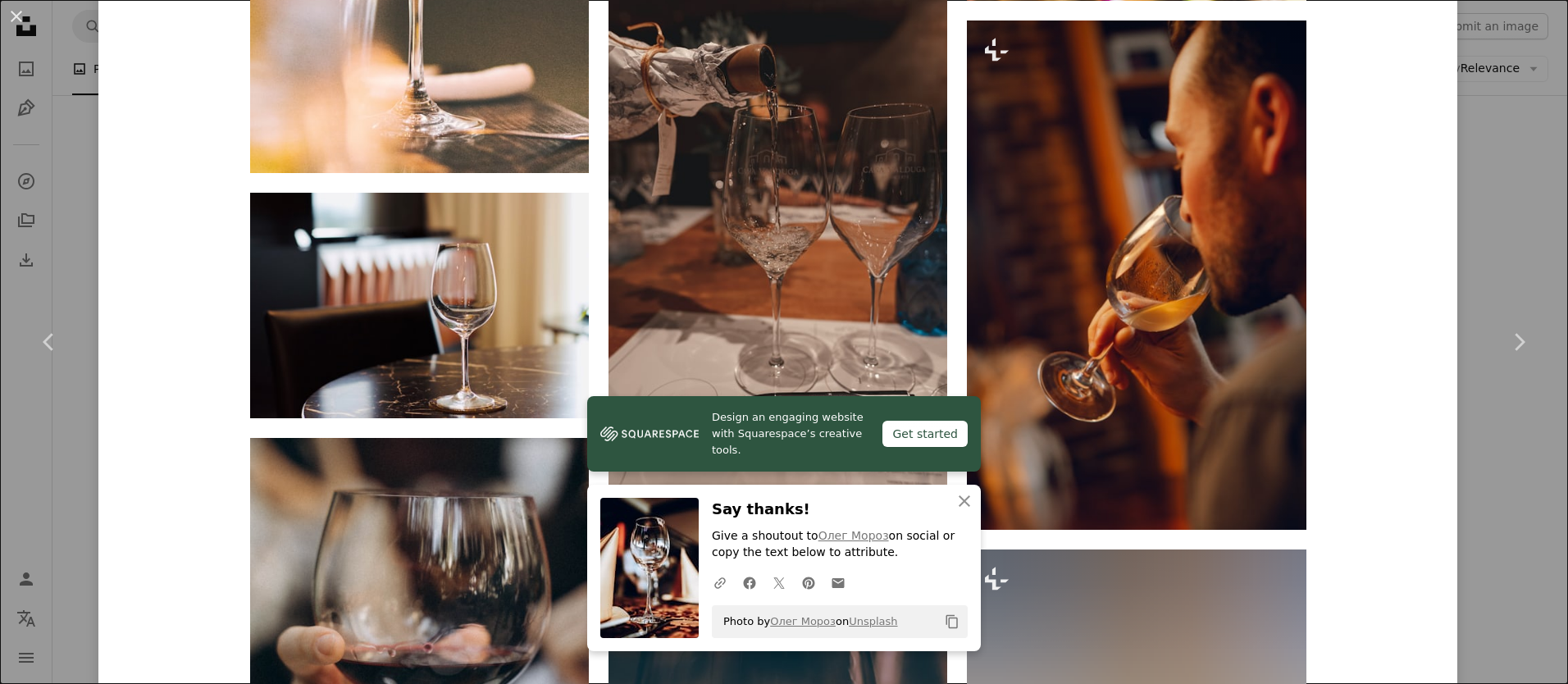
scroll to position [5180, 0]
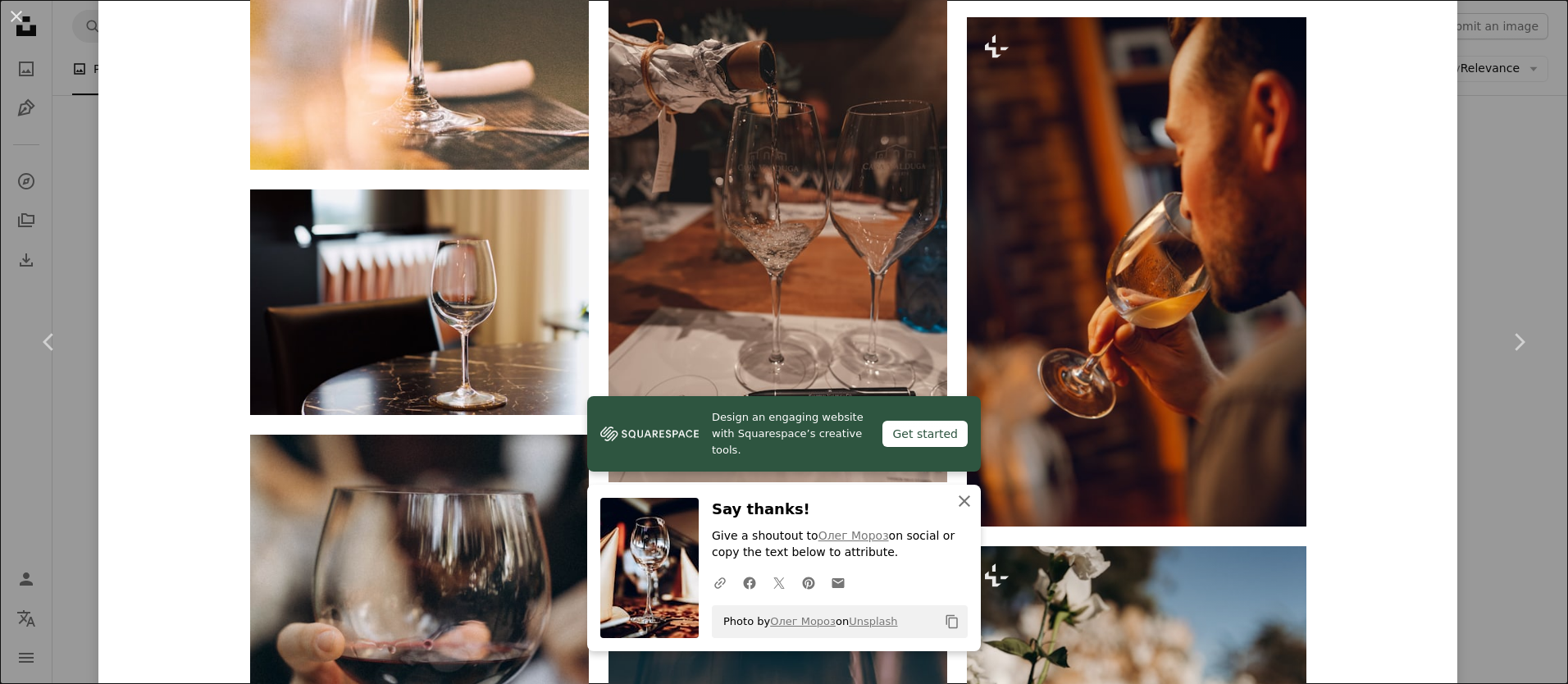
click at [970, 499] on icon "An X shape" at bounding box center [964, 501] width 19 height 19
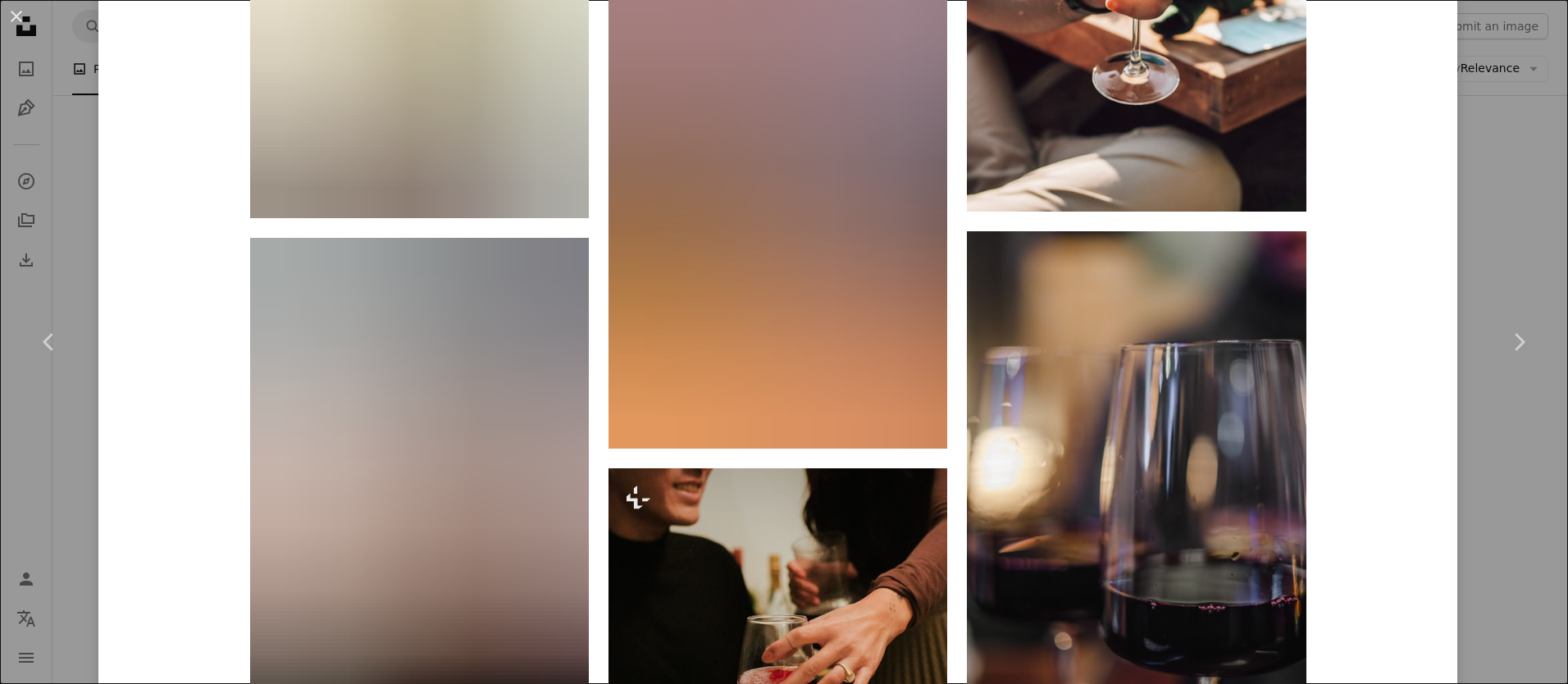
scroll to position [21793, 0]
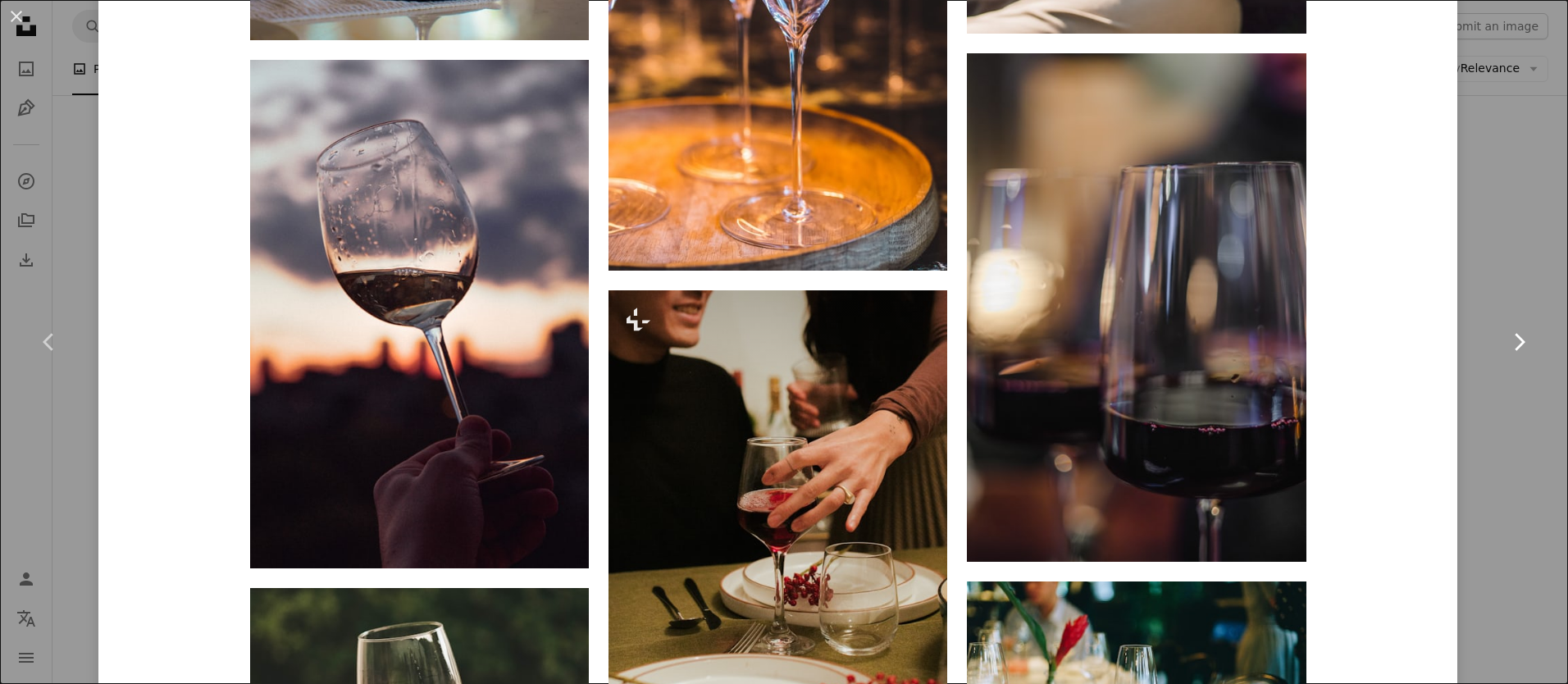
click at [1507, 300] on link "Chevron right" at bounding box center [1519, 342] width 98 height 158
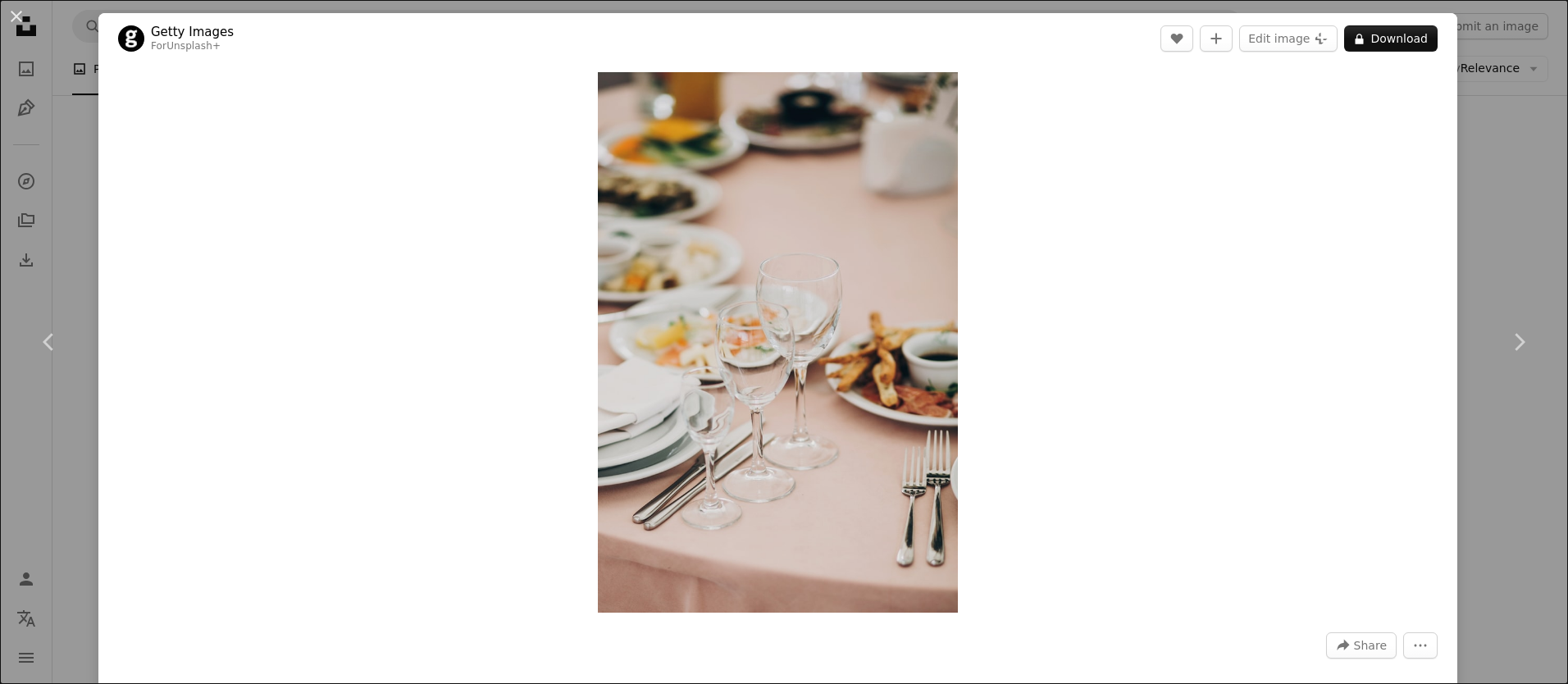
click at [94, 89] on div "An X shape Chevron left Chevron right Getty Images For Unsplash+ A heart A plus…" at bounding box center [784, 342] width 1568 height 684
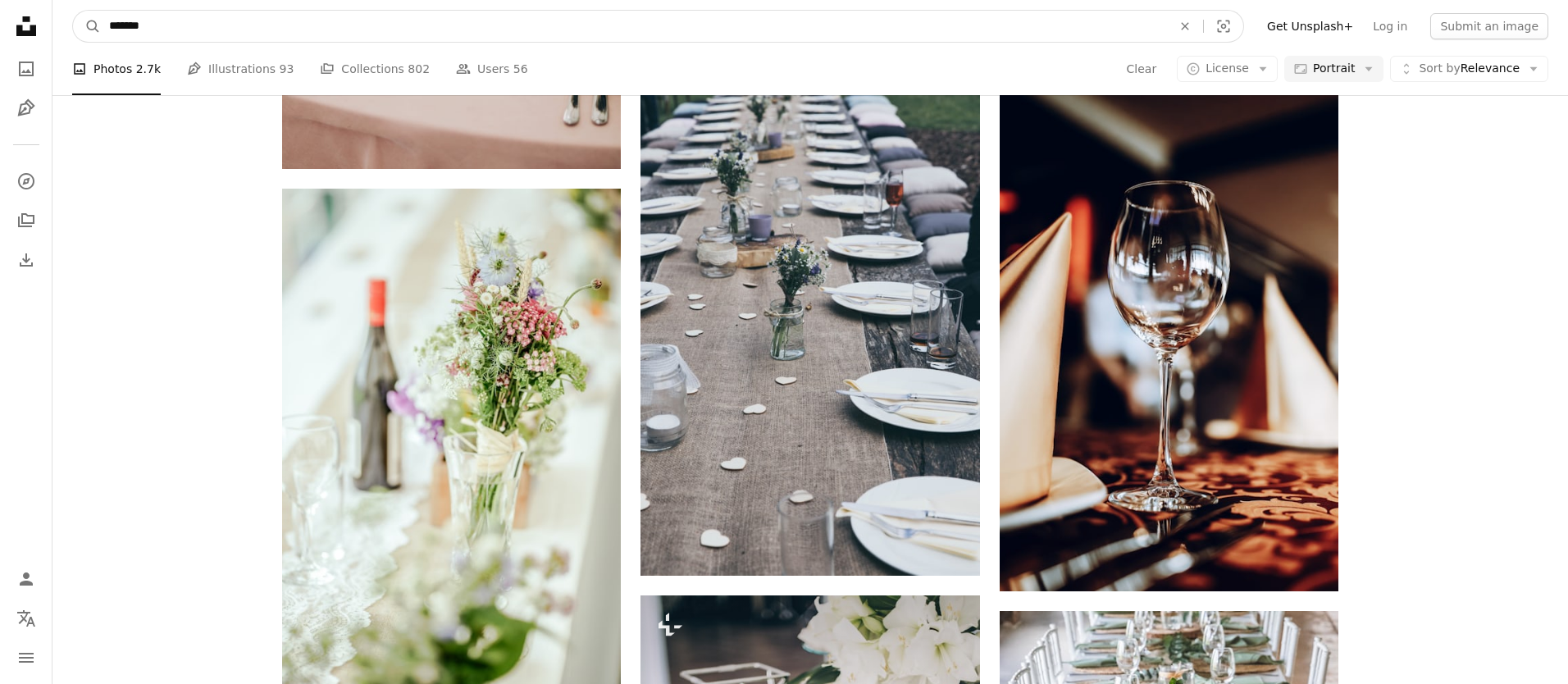
click at [283, 23] on input "*******" at bounding box center [634, 26] width 1066 height 32
type input "*"
type input "********"
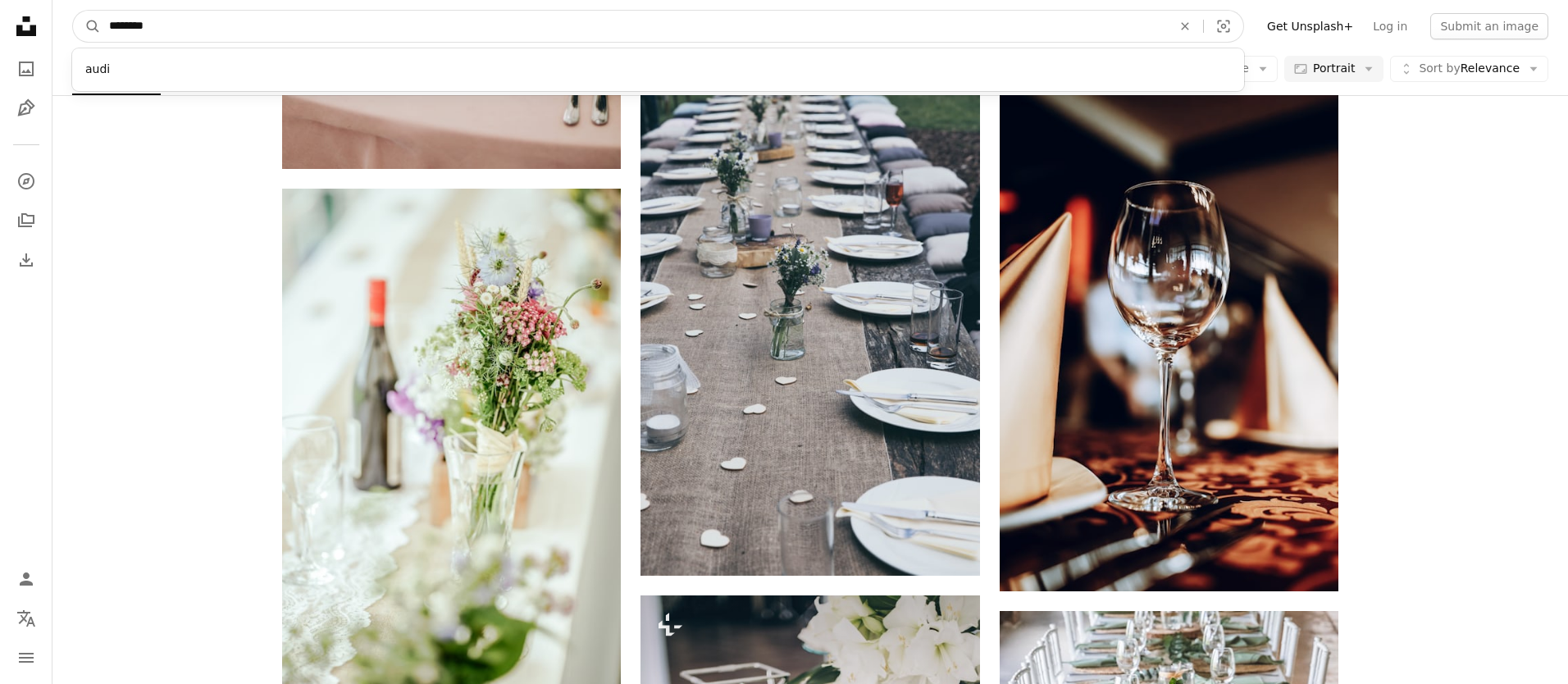
click button "A magnifying glass" at bounding box center [87, 26] width 28 height 32
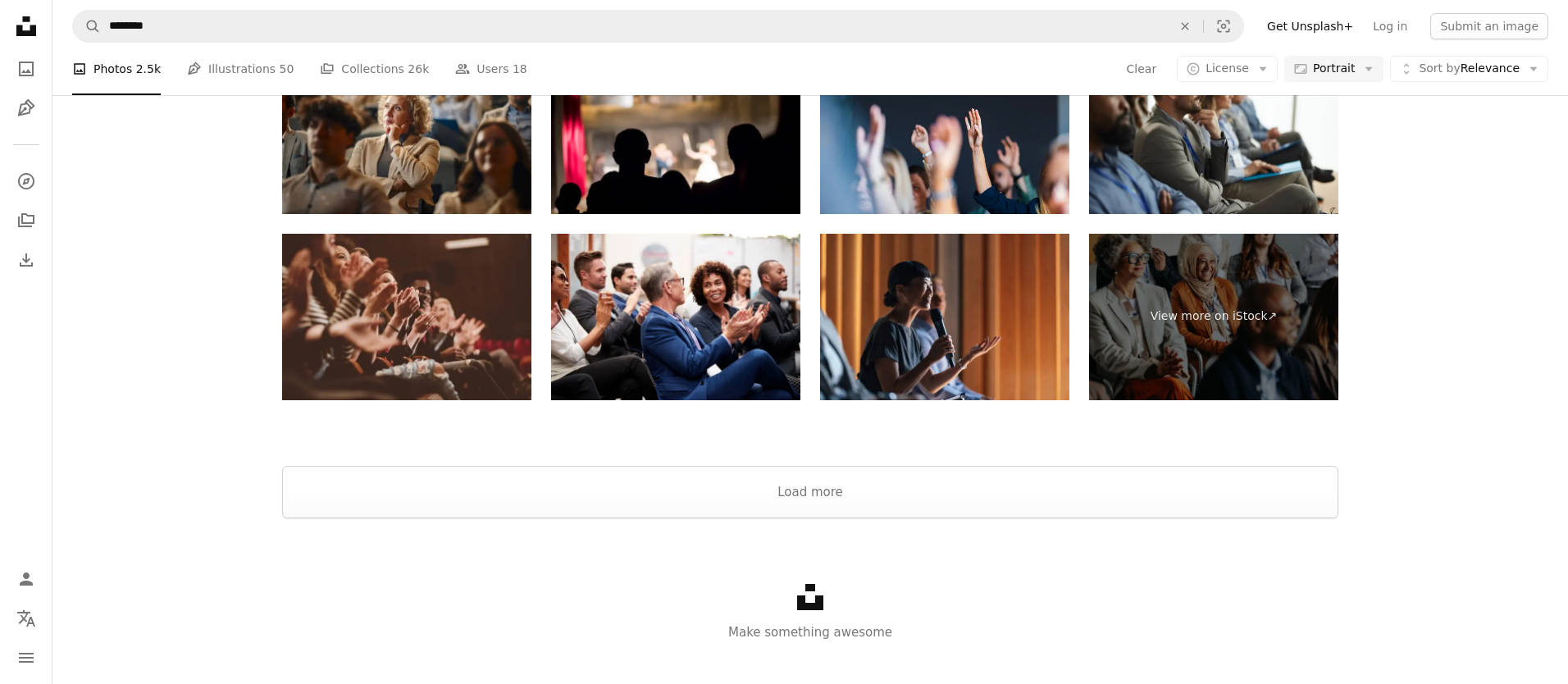
scroll to position [4084, 0]
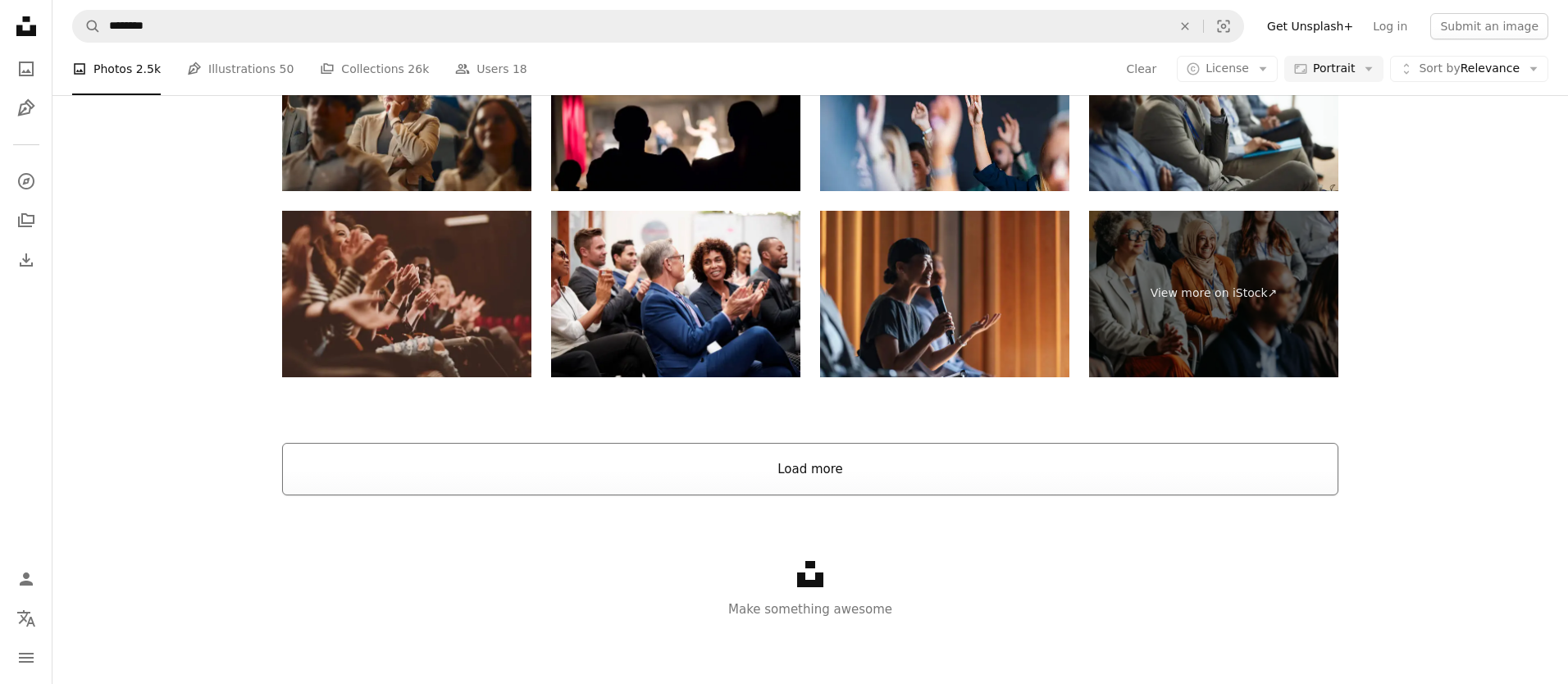
click at [562, 455] on button "Load more" at bounding box center [810, 469] width 1057 height 53
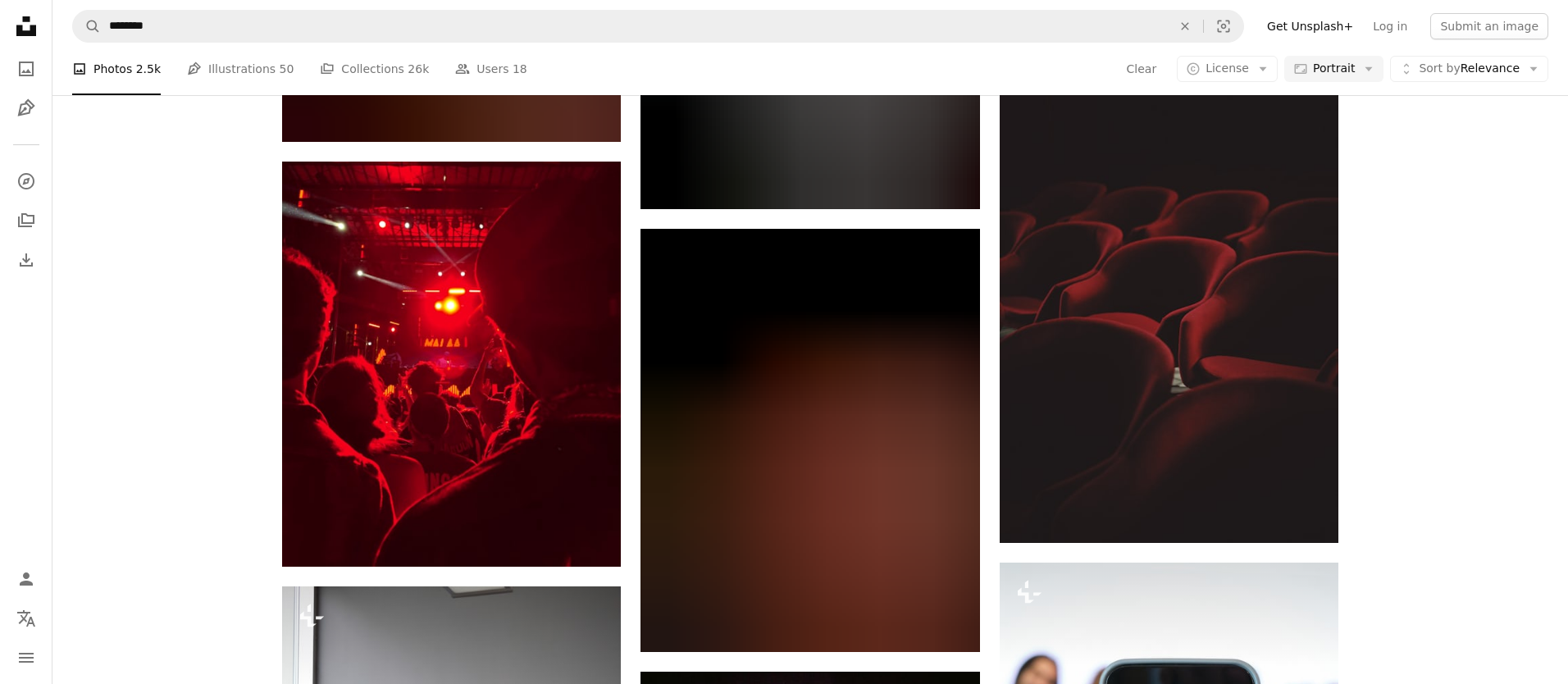
scroll to position [31283, 0]
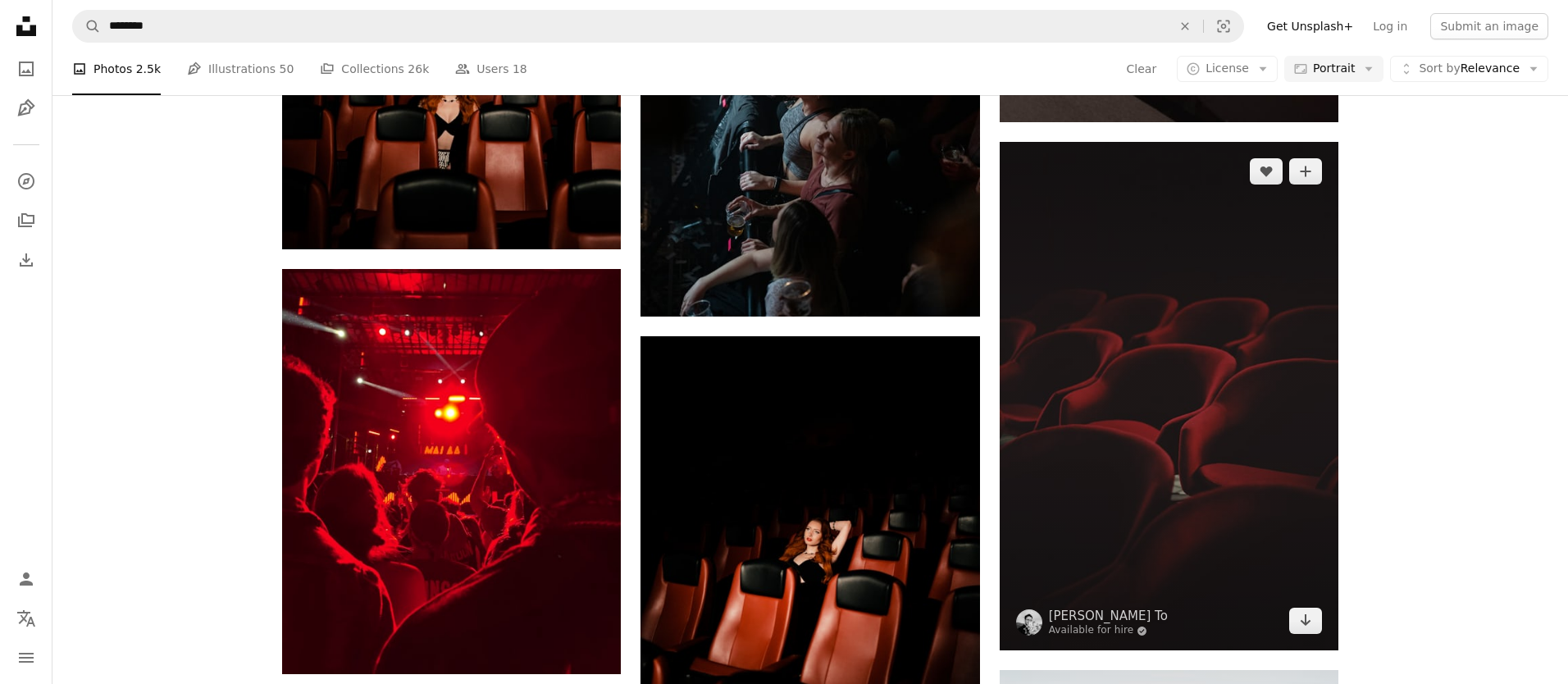
click at [1073, 325] on img at bounding box center [1169, 396] width 339 height 509
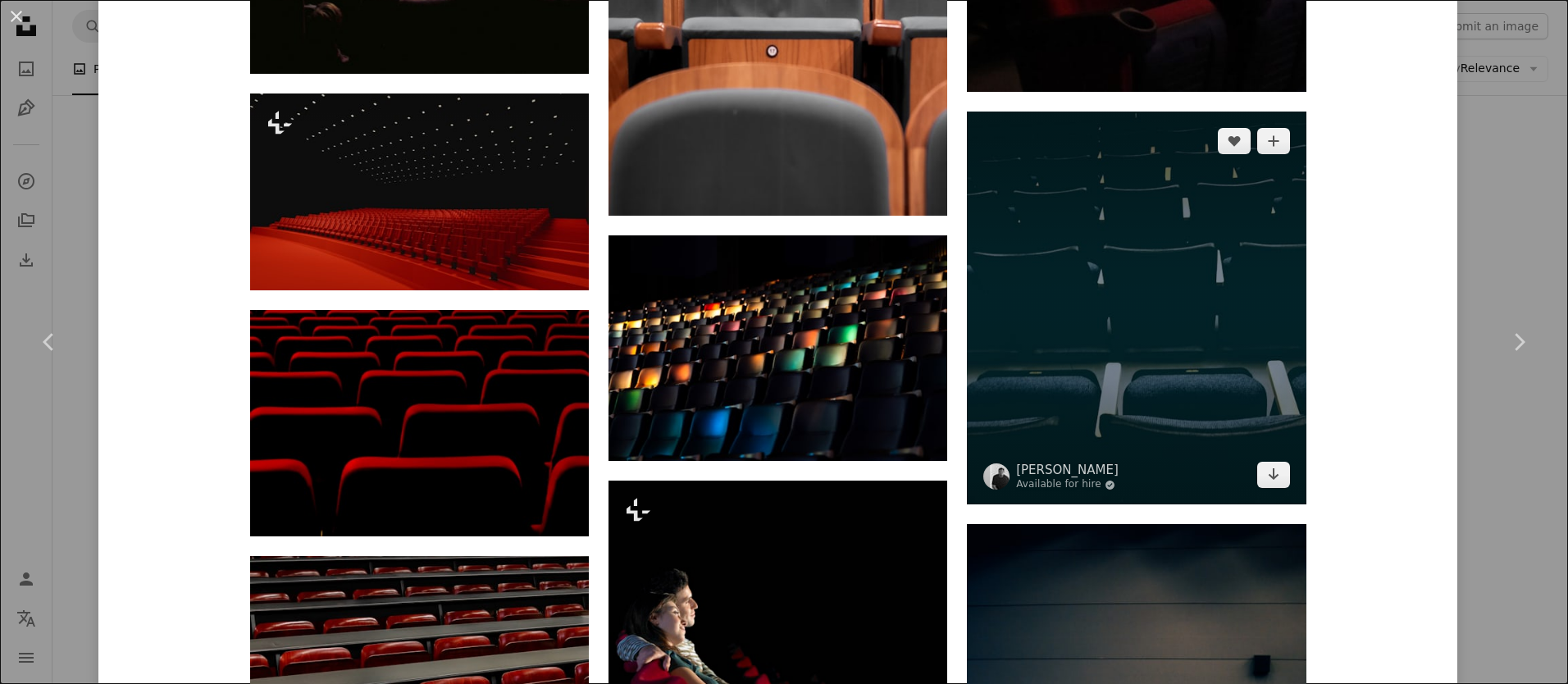
scroll to position [7797, 0]
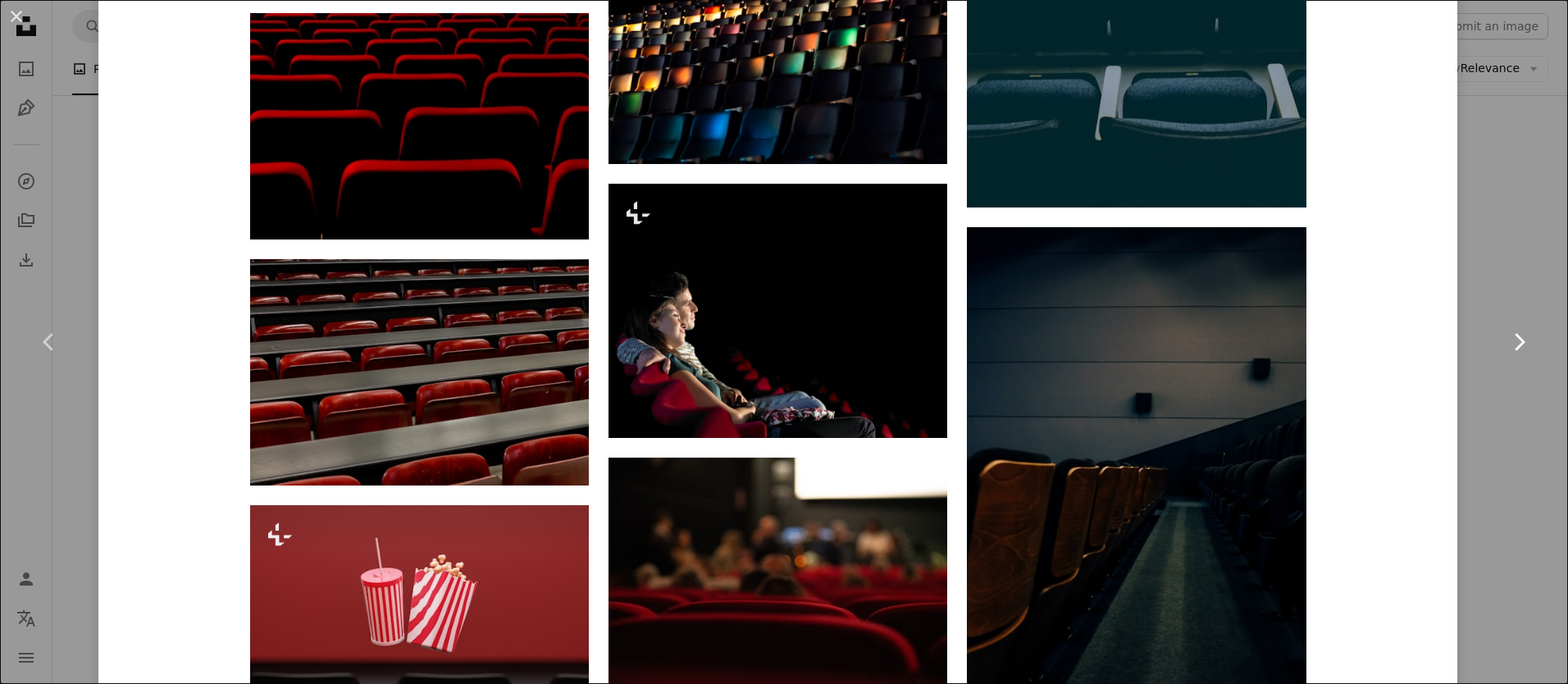
click at [1521, 303] on link "Chevron right" at bounding box center [1519, 342] width 98 height 158
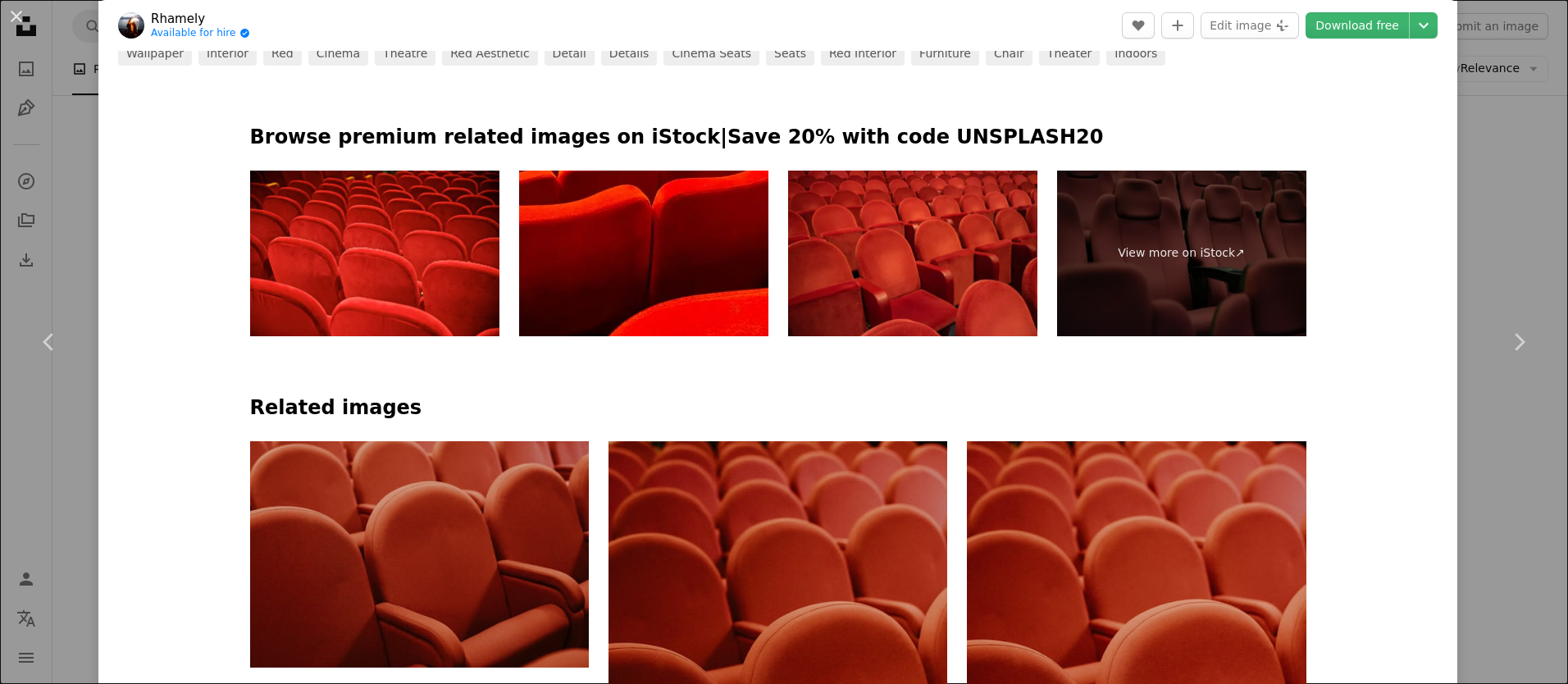
scroll to position [938, 0]
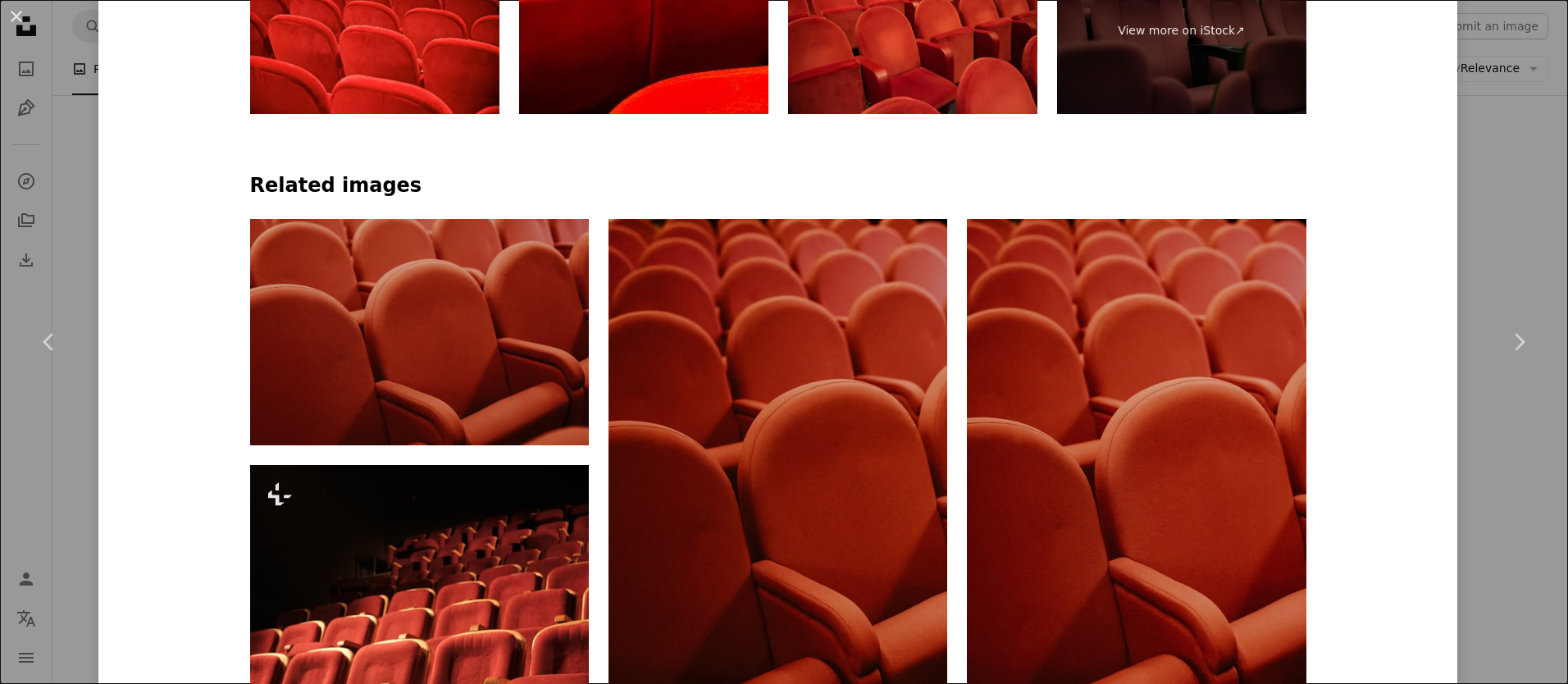
click at [1523, 209] on div "An X shape Chevron left Chevron right Rhamely Available for hire A checkmark in…" at bounding box center [784, 342] width 1568 height 684
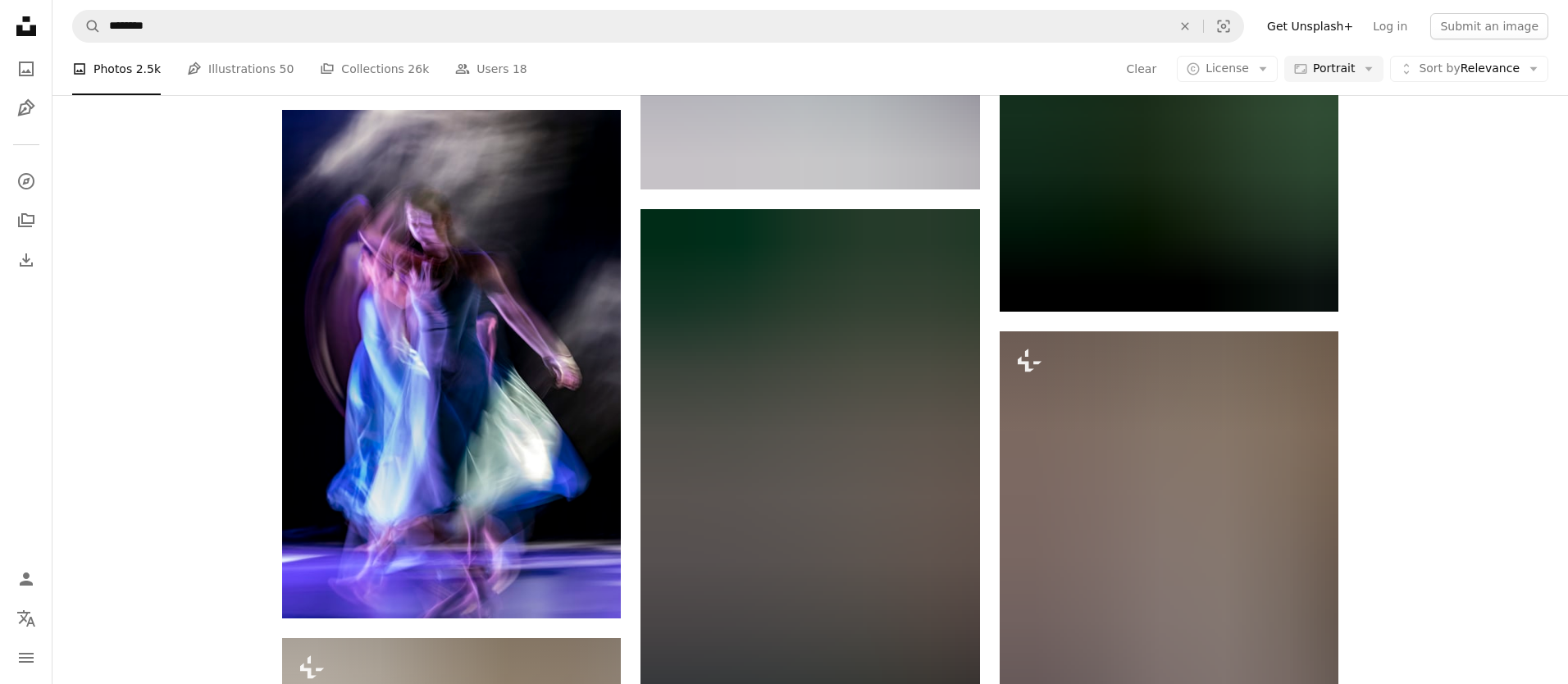
scroll to position [21220, 0]
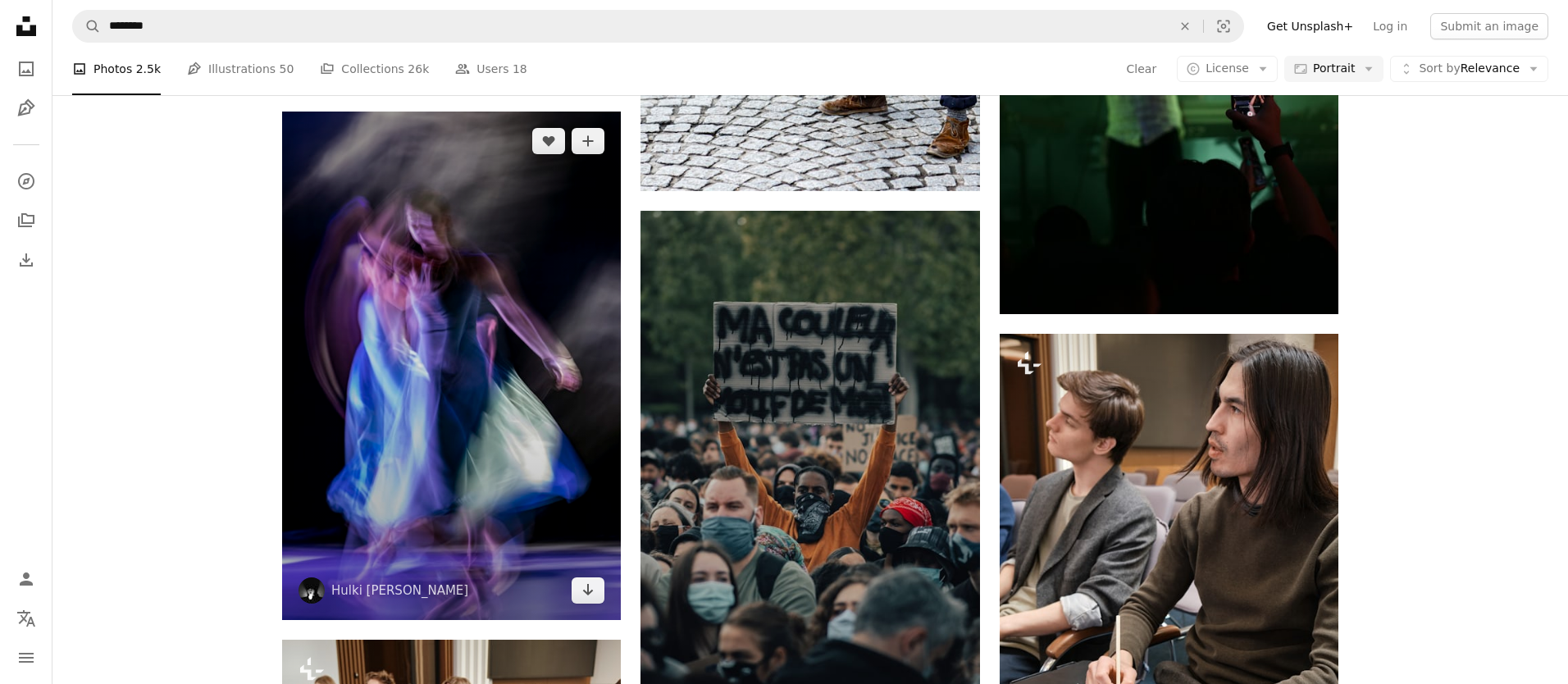
click at [482, 302] on img at bounding box center [451, 366] width 339 height 509
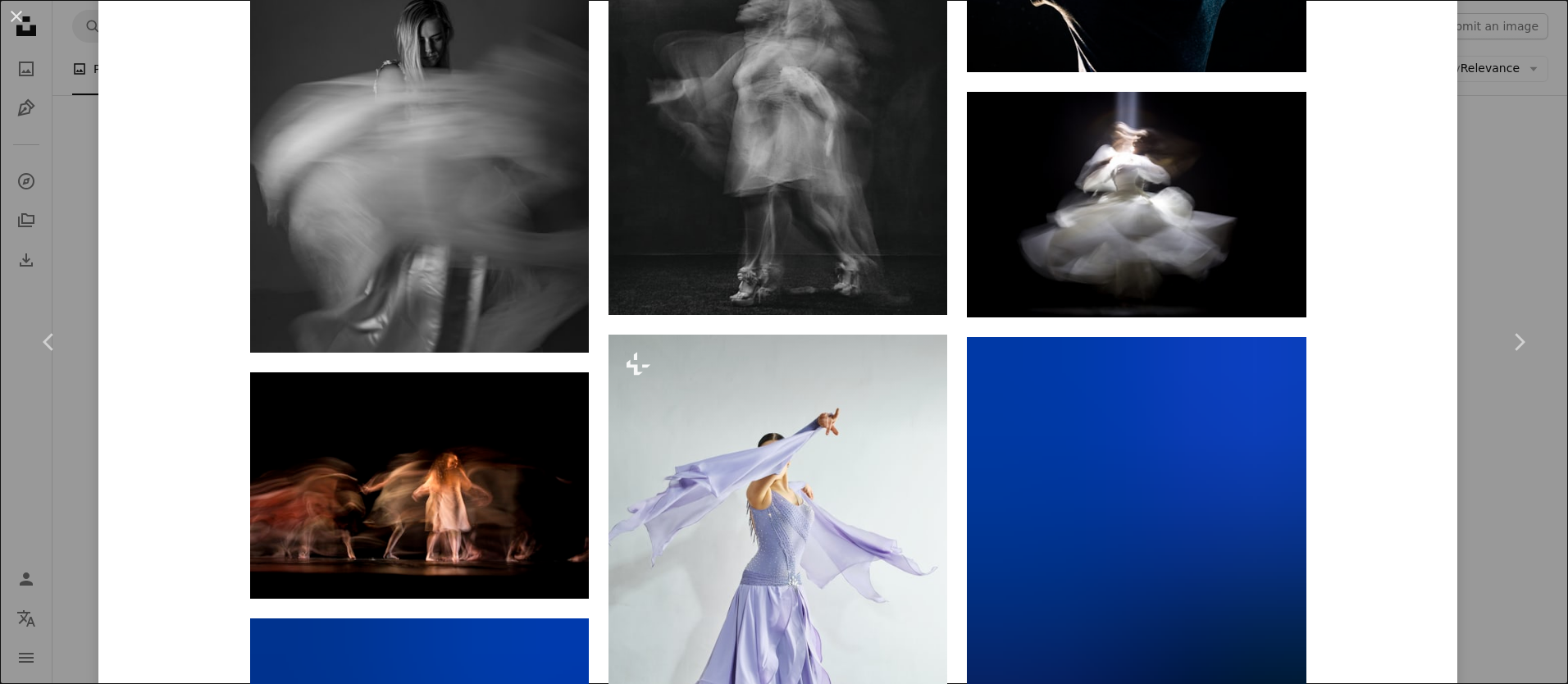
scroll to position [6797, 0]
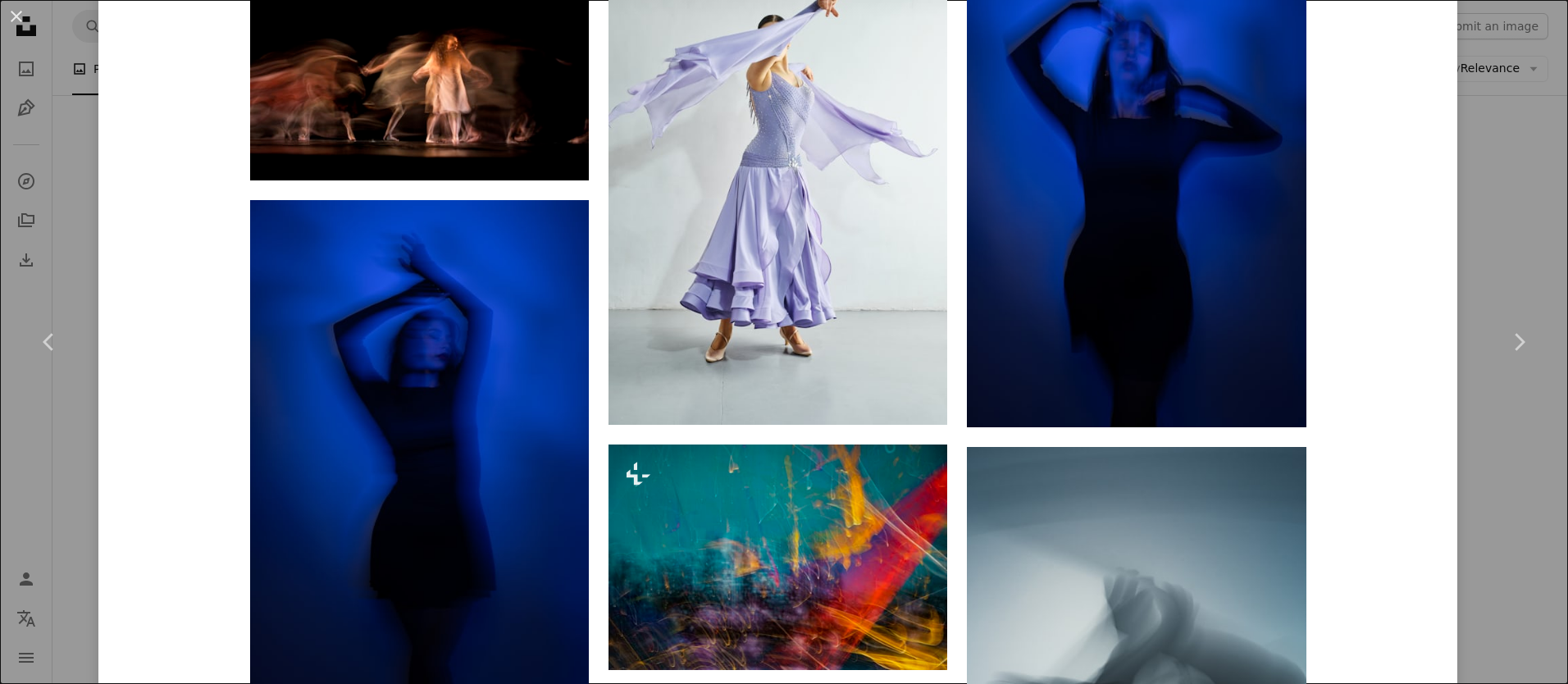
click at [82, 177] on div "An X shape Chevron left Chevron right Hulki [PERSON_NAME] hulkiokantabak A hear…" at bounding box center [784, 342] width 1568 height 684
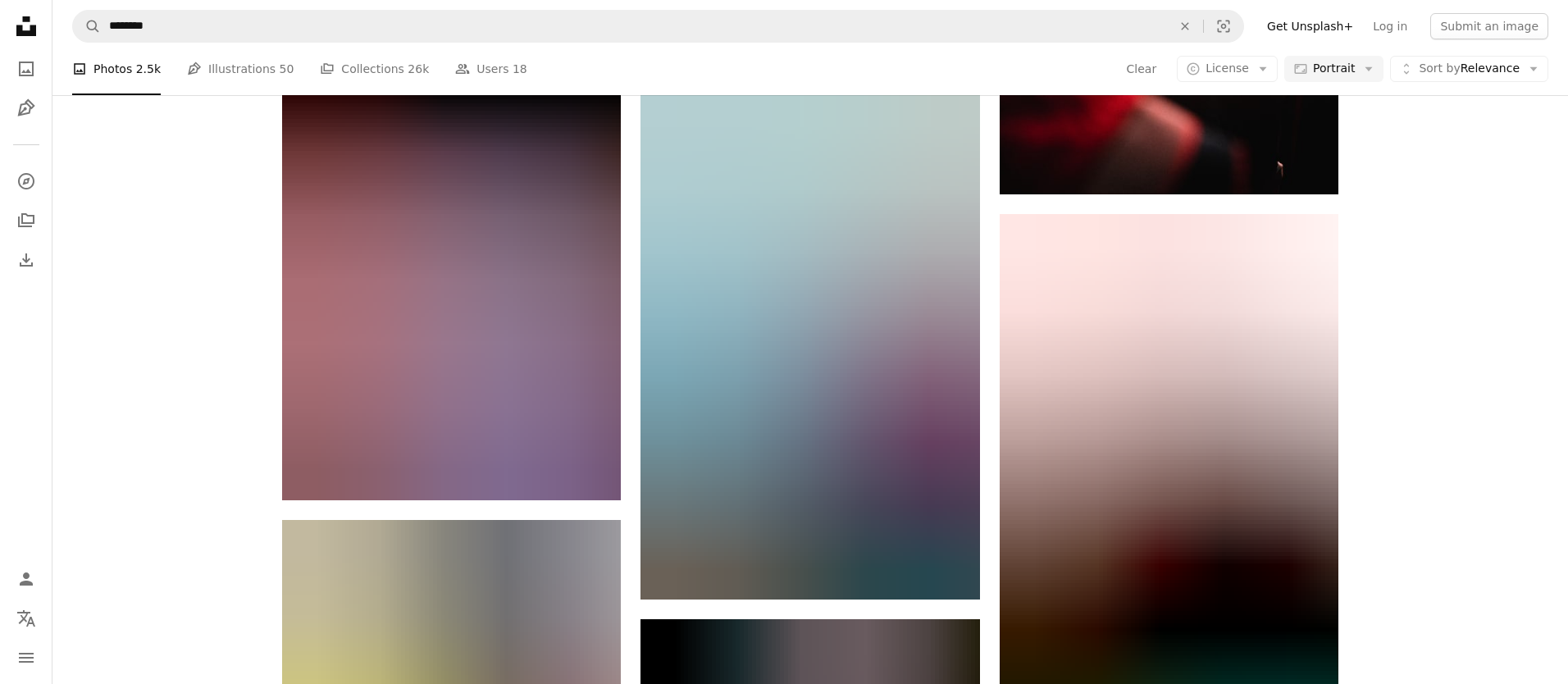
scroll to position [22428, 0]
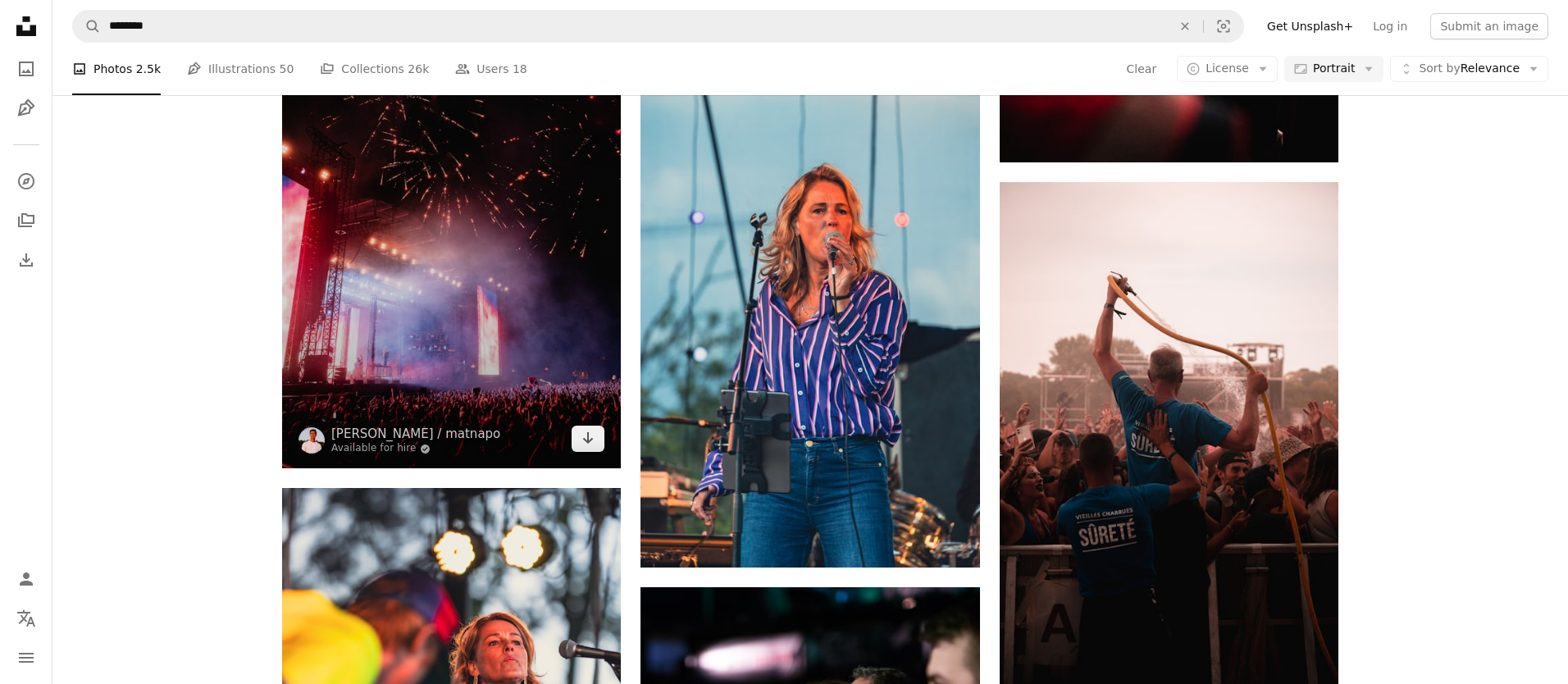
click at [501, 287] on img at bounding box center [451, 214] width 339 height 509
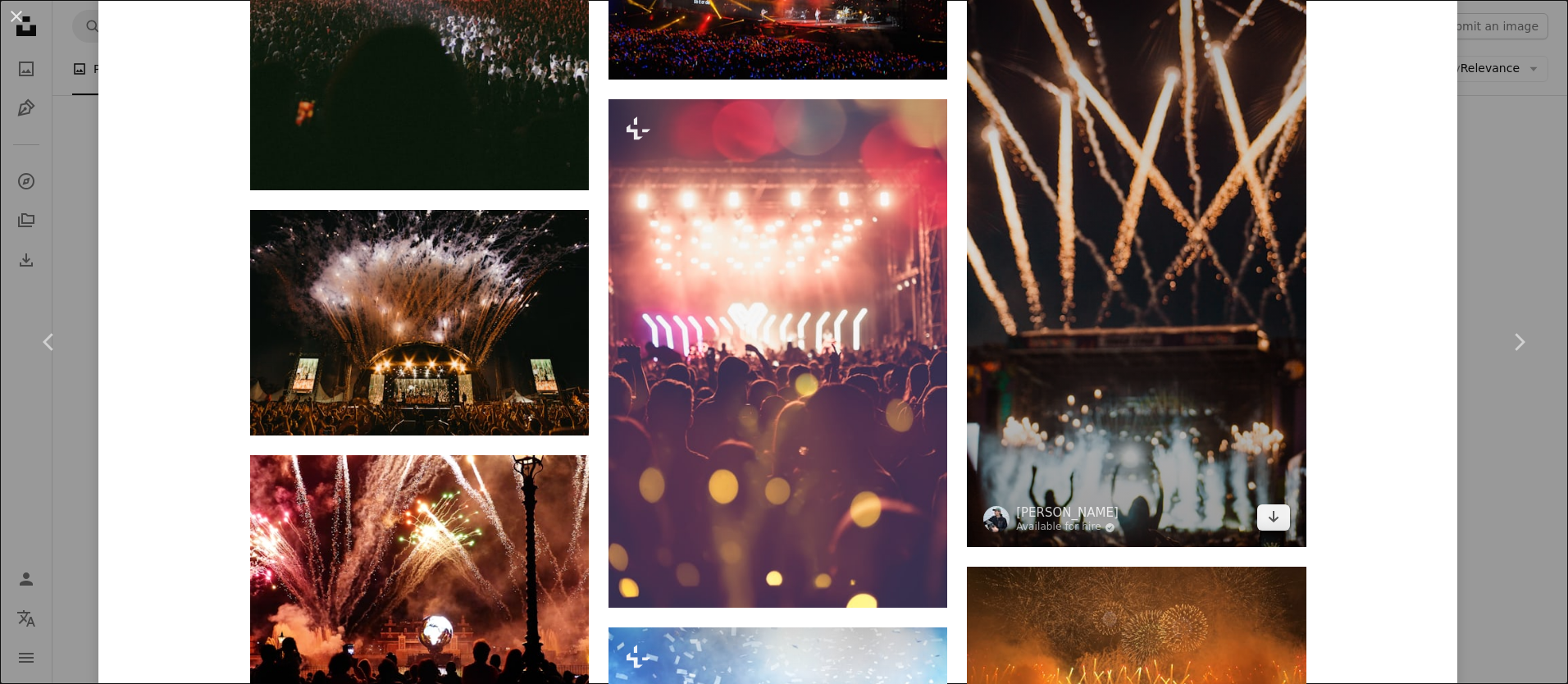
scroll to position [5131, 0]
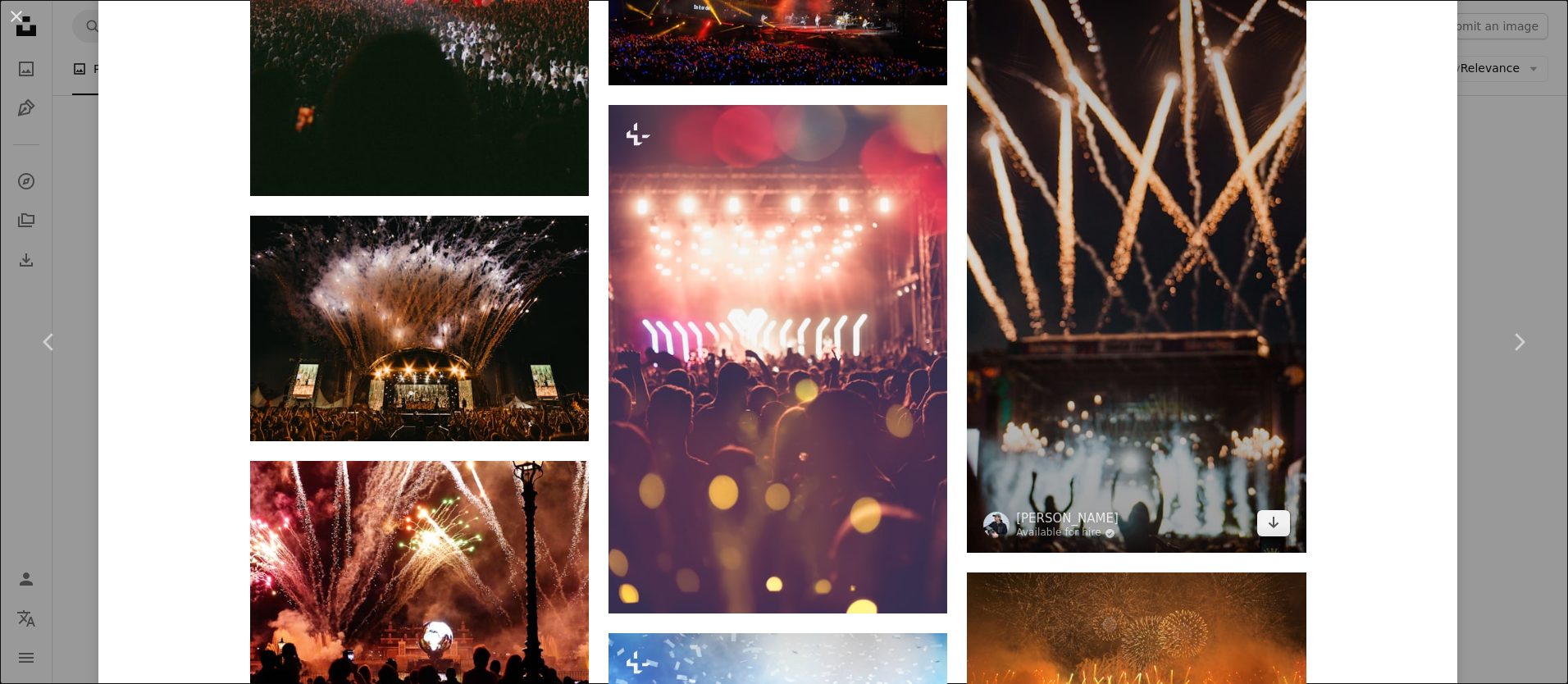
click at [1181, 264] on img at bounding box center [1136, 252] width 339 height 603
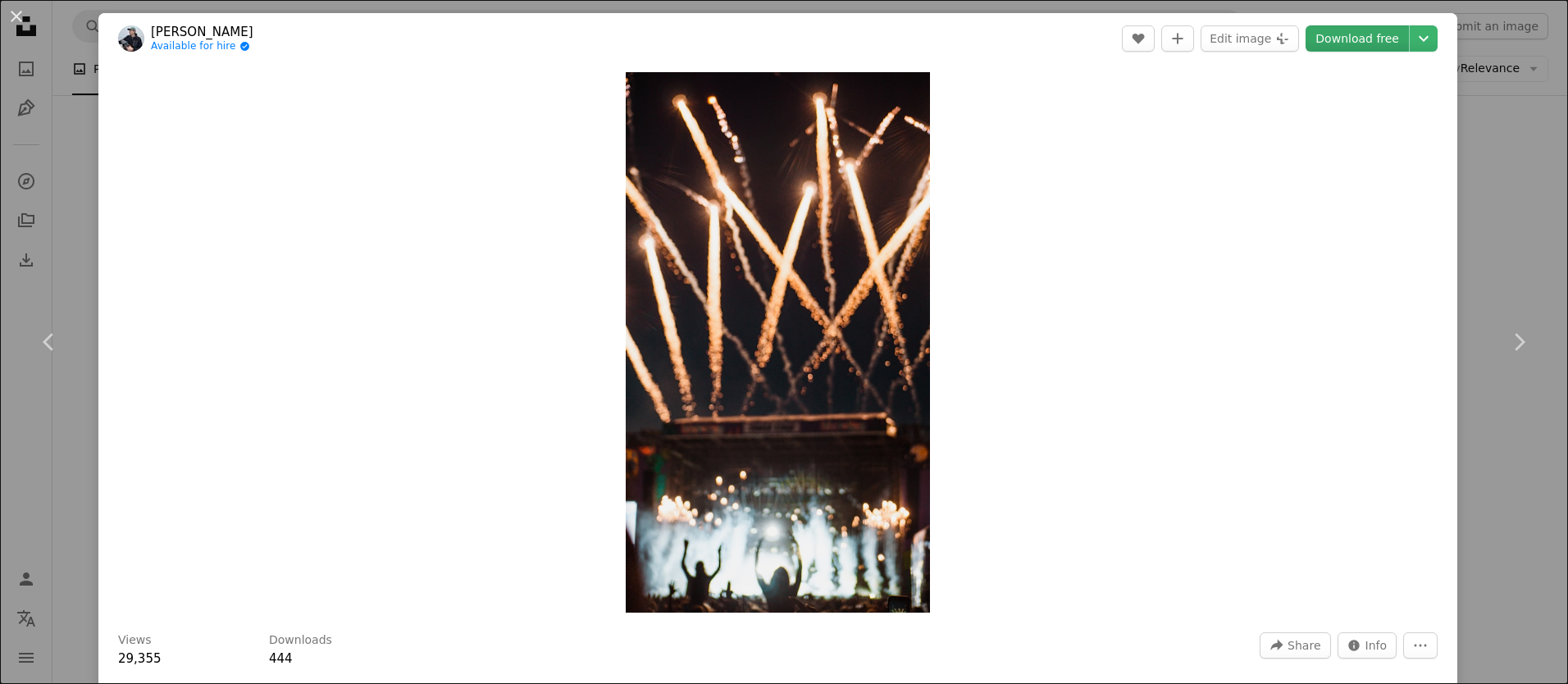
click at [1343, 38] on link "Download free" at bounding box center [1356, 38] width 103 height 26
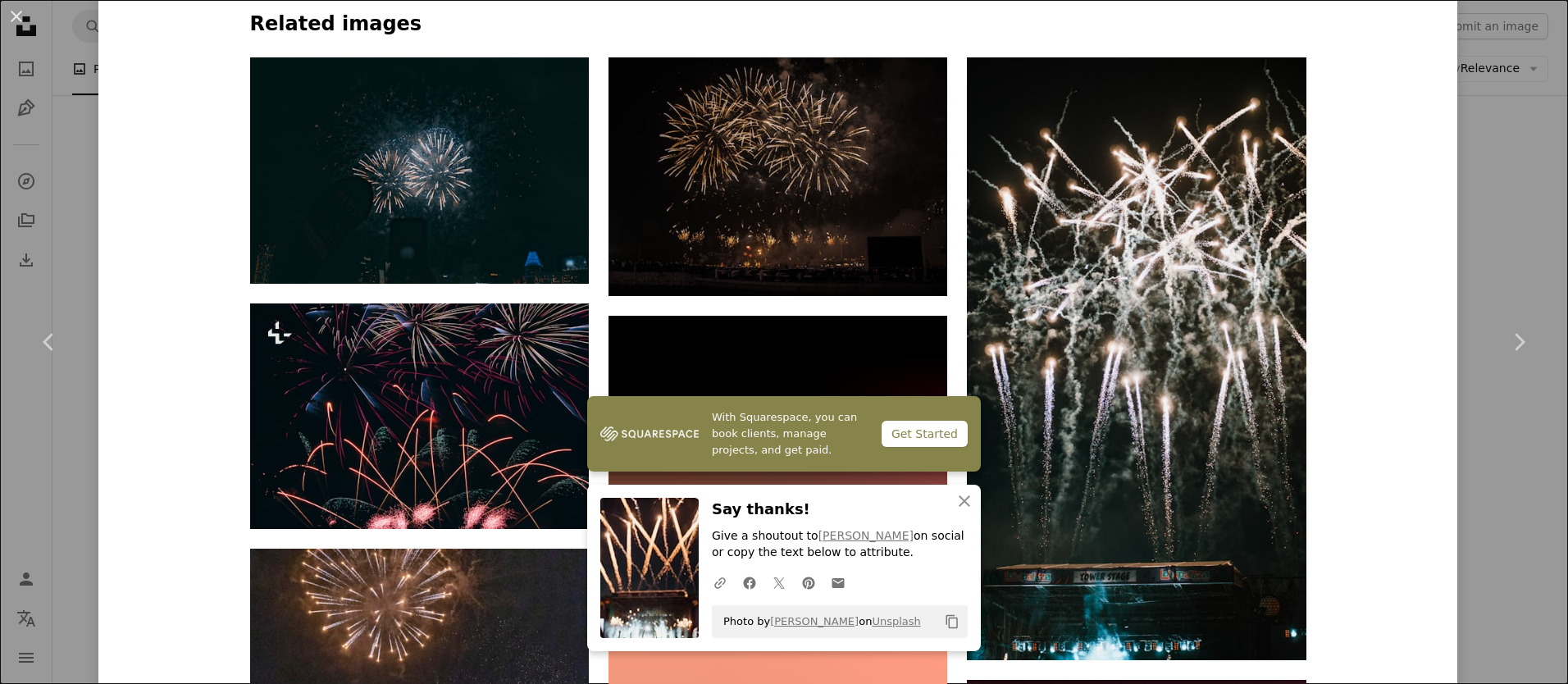
scroll to position [1305, 0]
